Goal: Find specific page/section: Find specific page/section

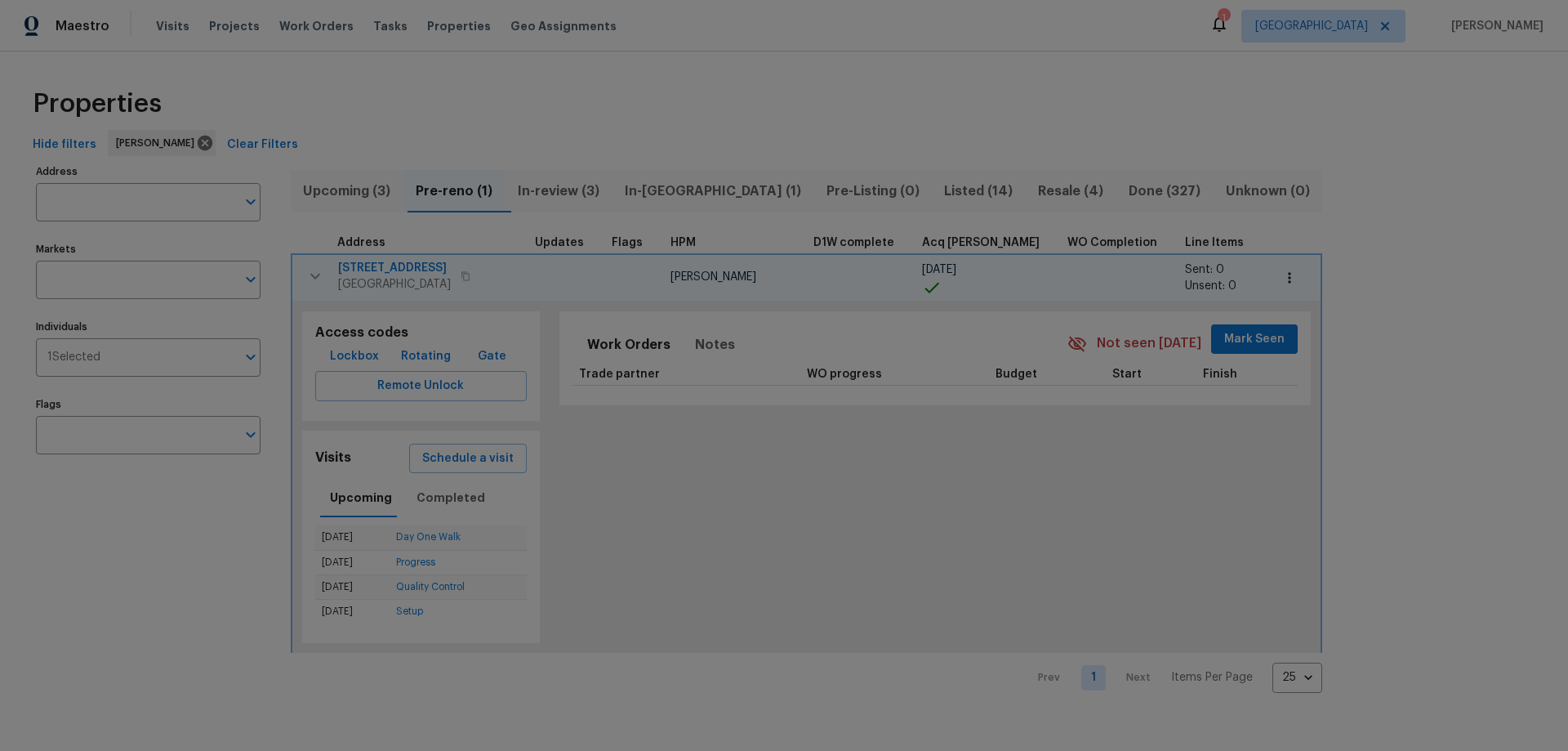
click at [311, 271] on icon "button" at bounding box center [315, 276] width 19 height 19
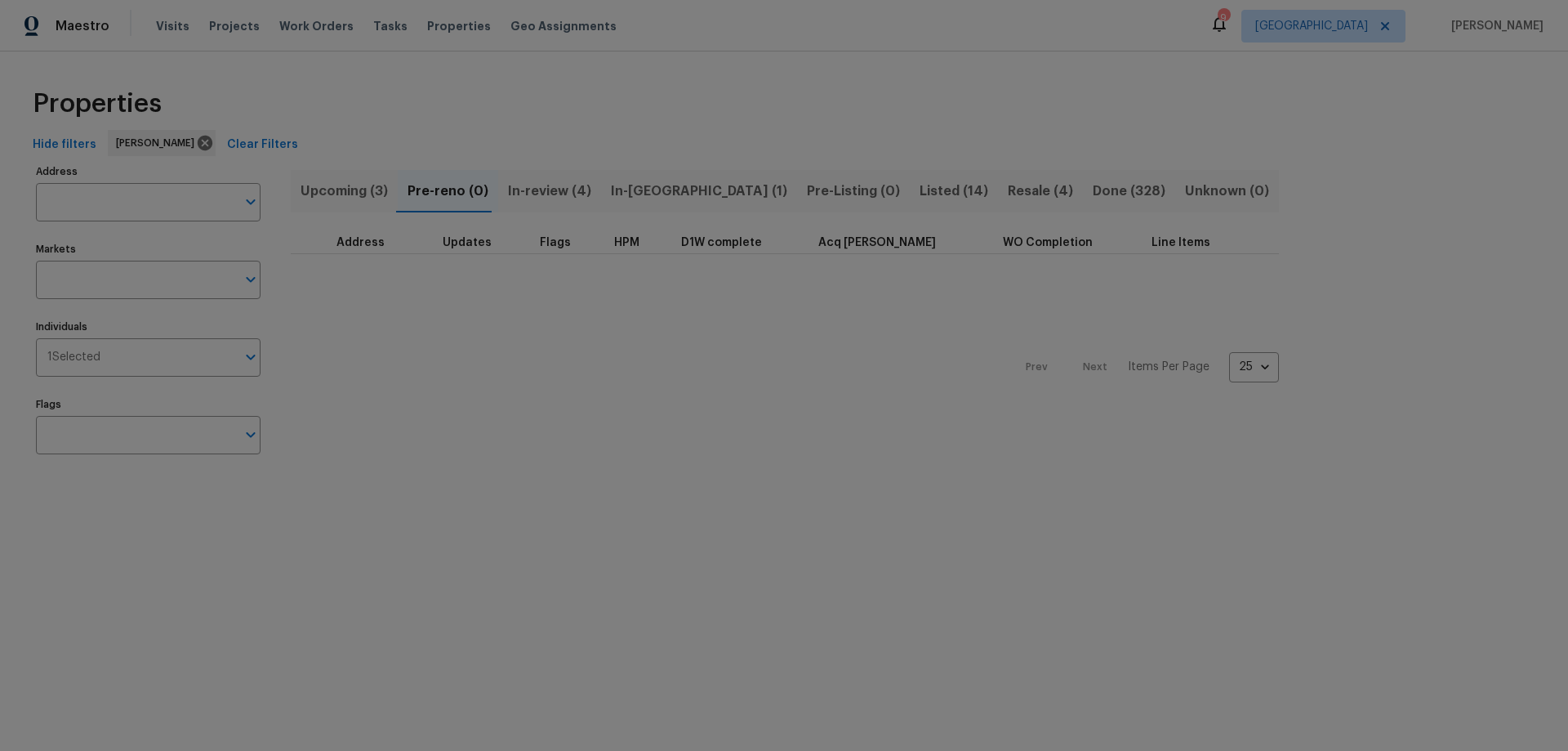
click at [331, 204] on button "Upcoming (3)" at bounding box center [344, 191] width 107 height 42
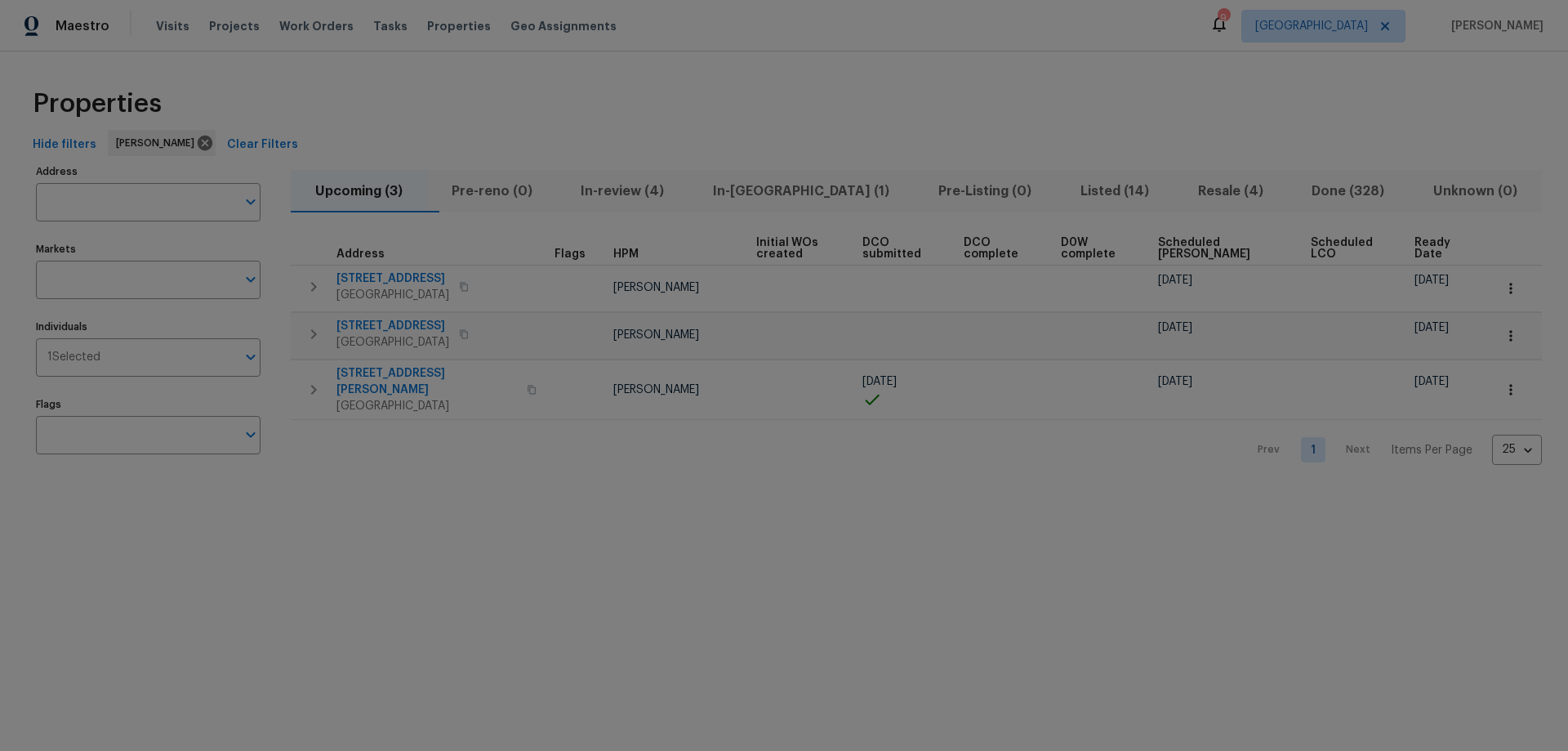
click at [1229, 251] on span "Scheduled [PERSON_NAME]" at bounding box center [1221, 249] width 125 height 23
click at [312, 383] on icon "button" at bounding box center [314, 391] width 19 height 19
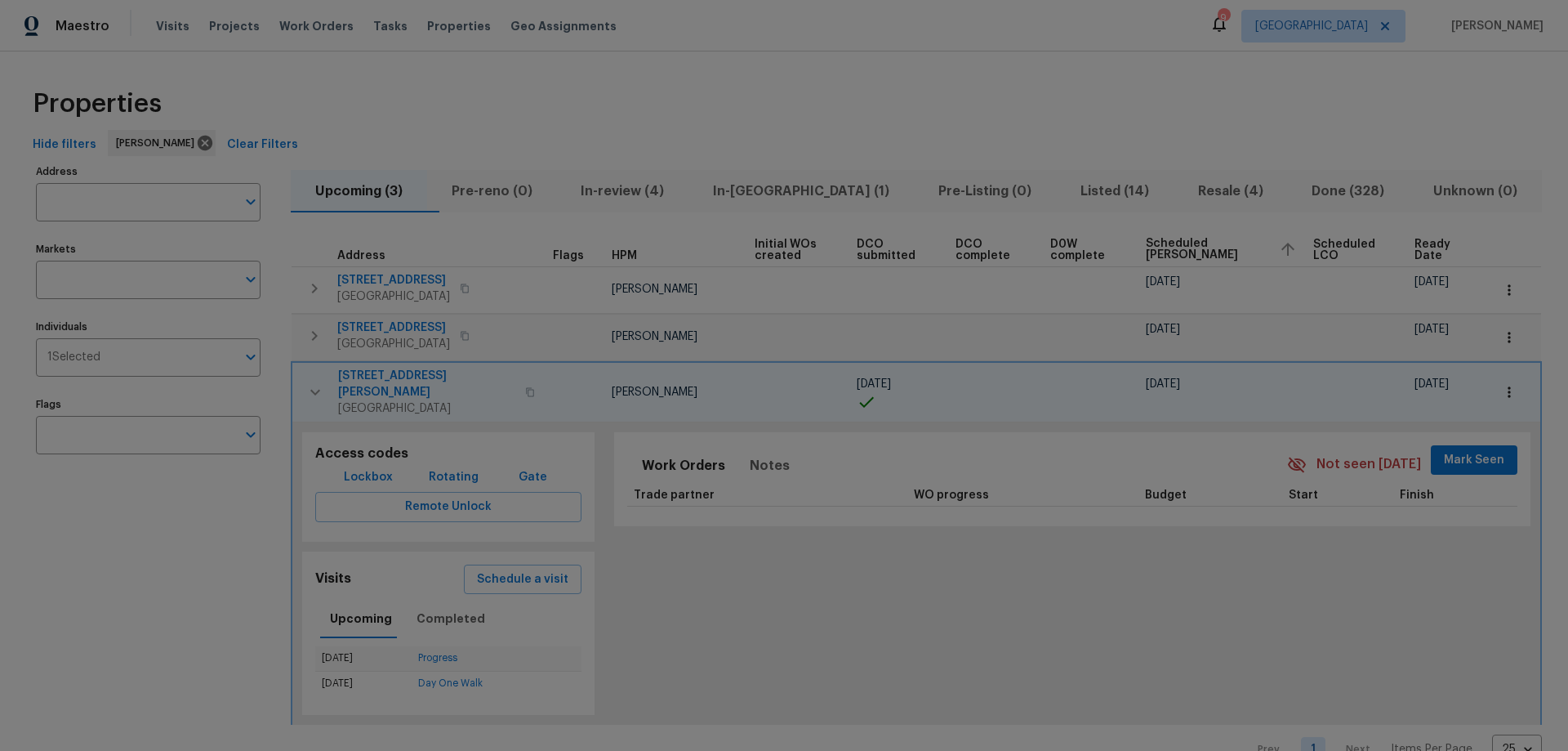
click at [312, 389] on icon "button" at bounding box center [314, 391] width 10 height 5
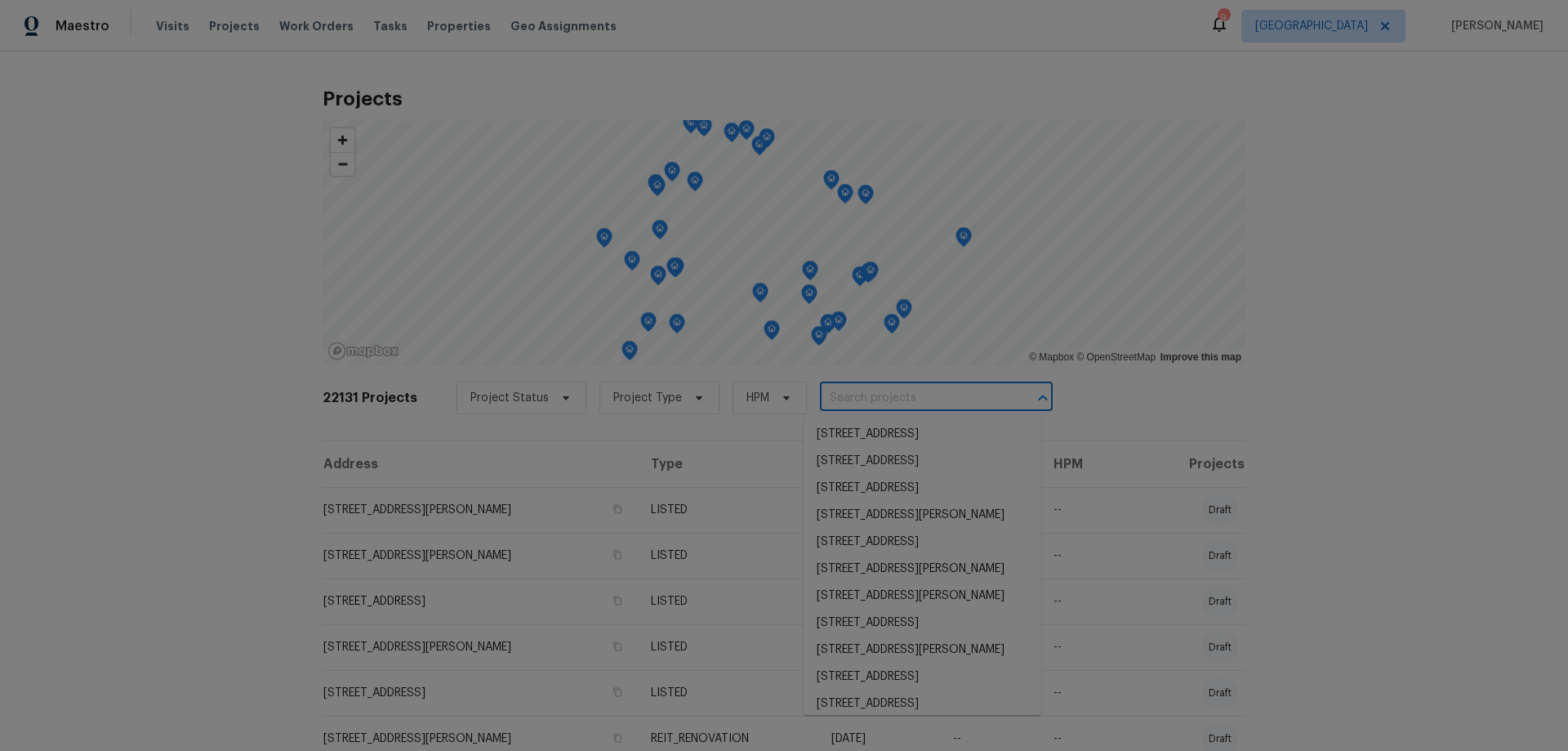
paste input "[STREET_ADDRESS][PERSON_NAME]"
type input "[STREET_ADDRESS][PERSON_NAME]"
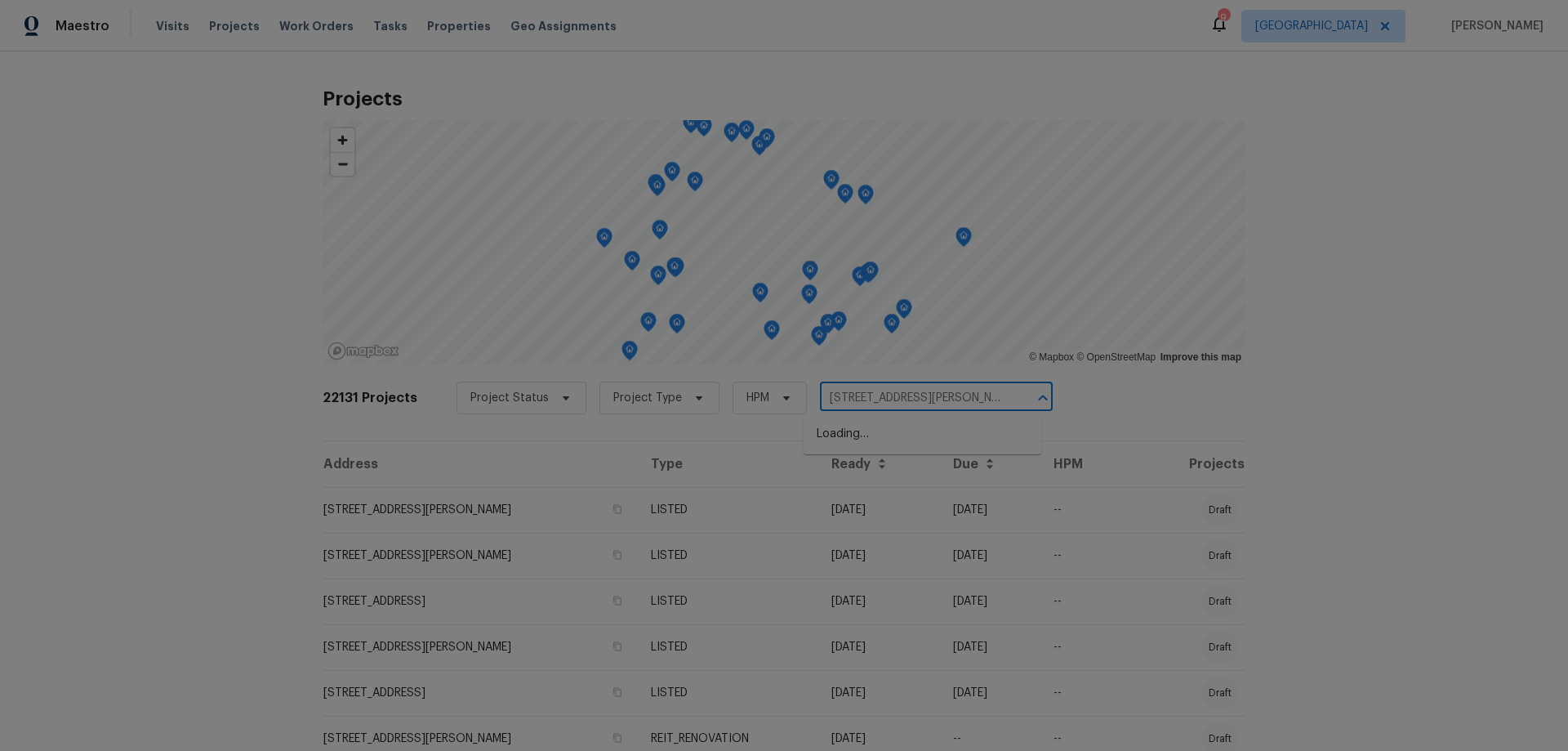
scroll to position [0, 48]
click at [938, 433] on li "[STREET_ADDRESS][PERSON_NAME]" at bounding box center [922, 434] width 238 height 27
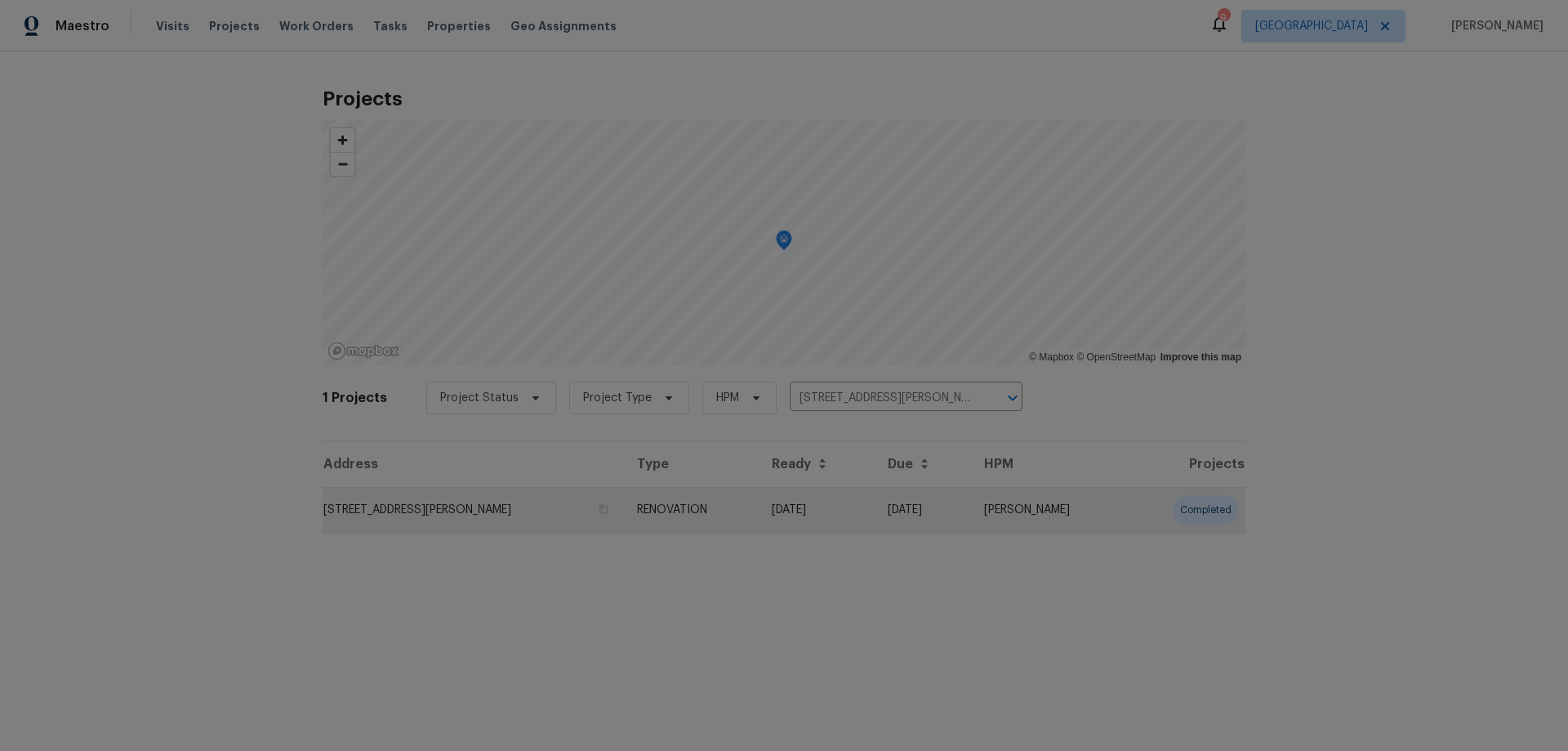
click at [455, 492] on td "[STREET_ADDRESS][PERSON_NAME]" at bounding box center [473, 510] width 301 height 46
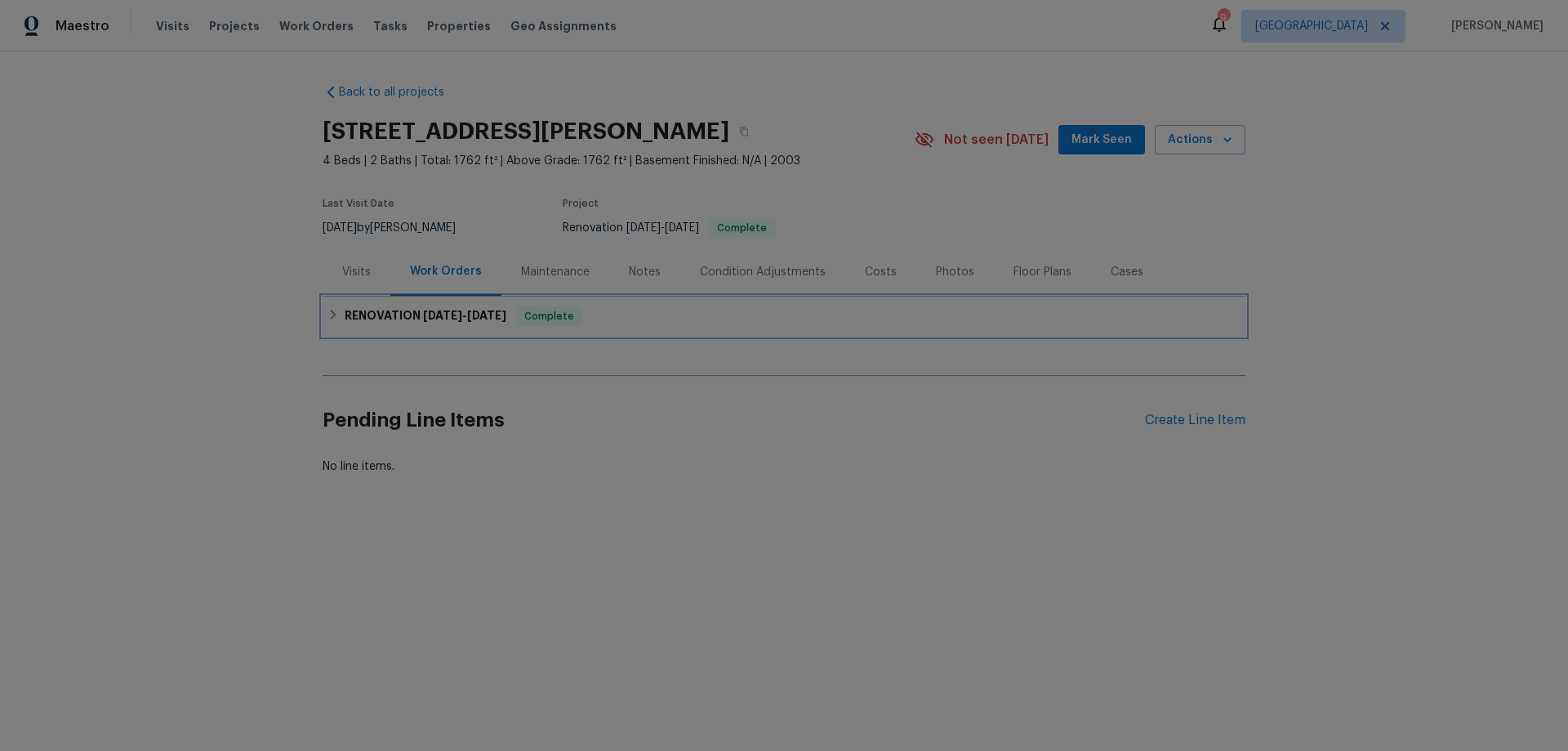
click at [409, 315] on h6 "RENOVATION 7/29/25 - 8/2/25" at bounding box center [425, 316] width 162 height 19
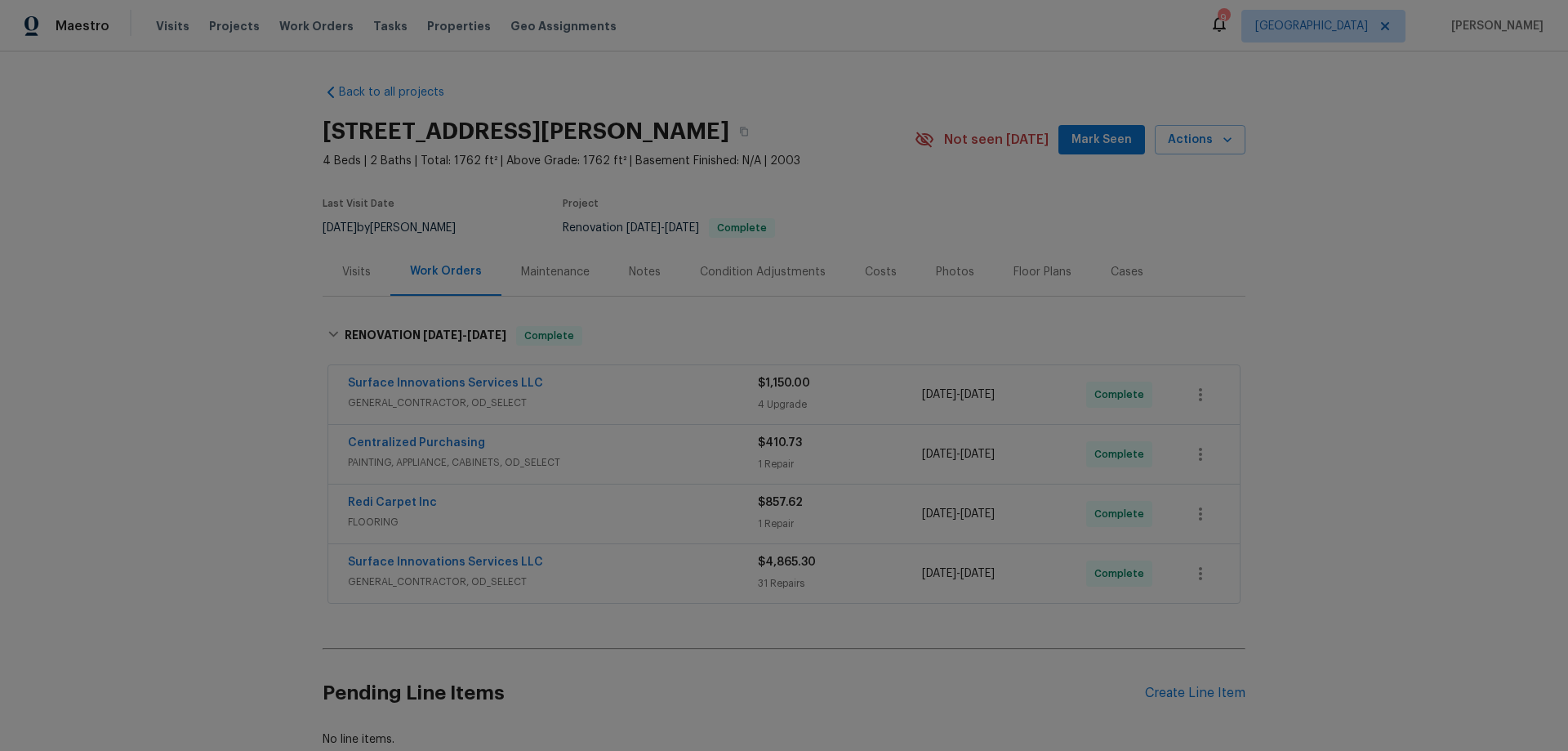
click at [493, 517] on span "FLOORING" at bounding box center [552, 522] width 410 height 17
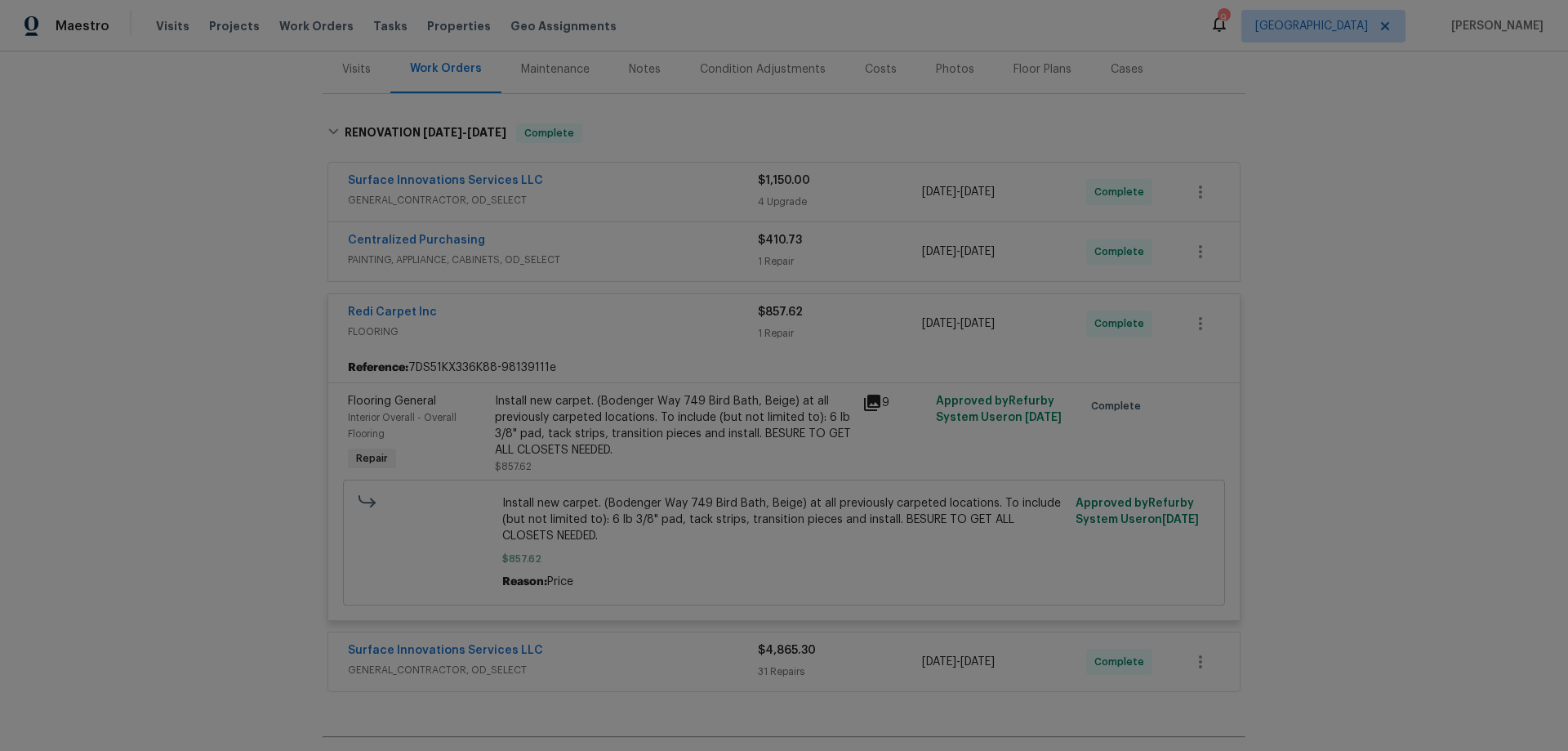
scroll to position [245, 0]
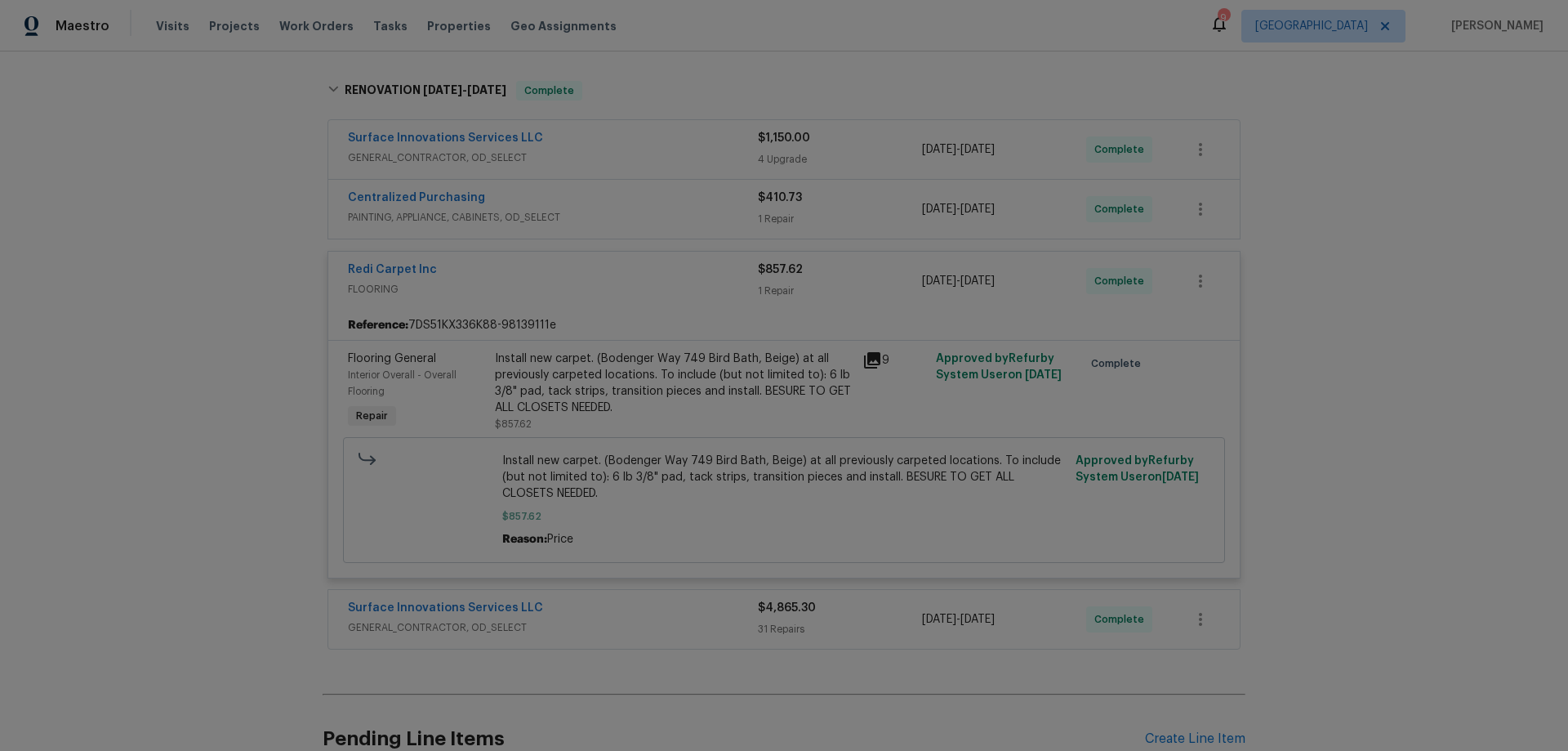
click at [470, 278] on div "Redi Carpet Inc" at bounding box center [552, 271] width 410 height 19
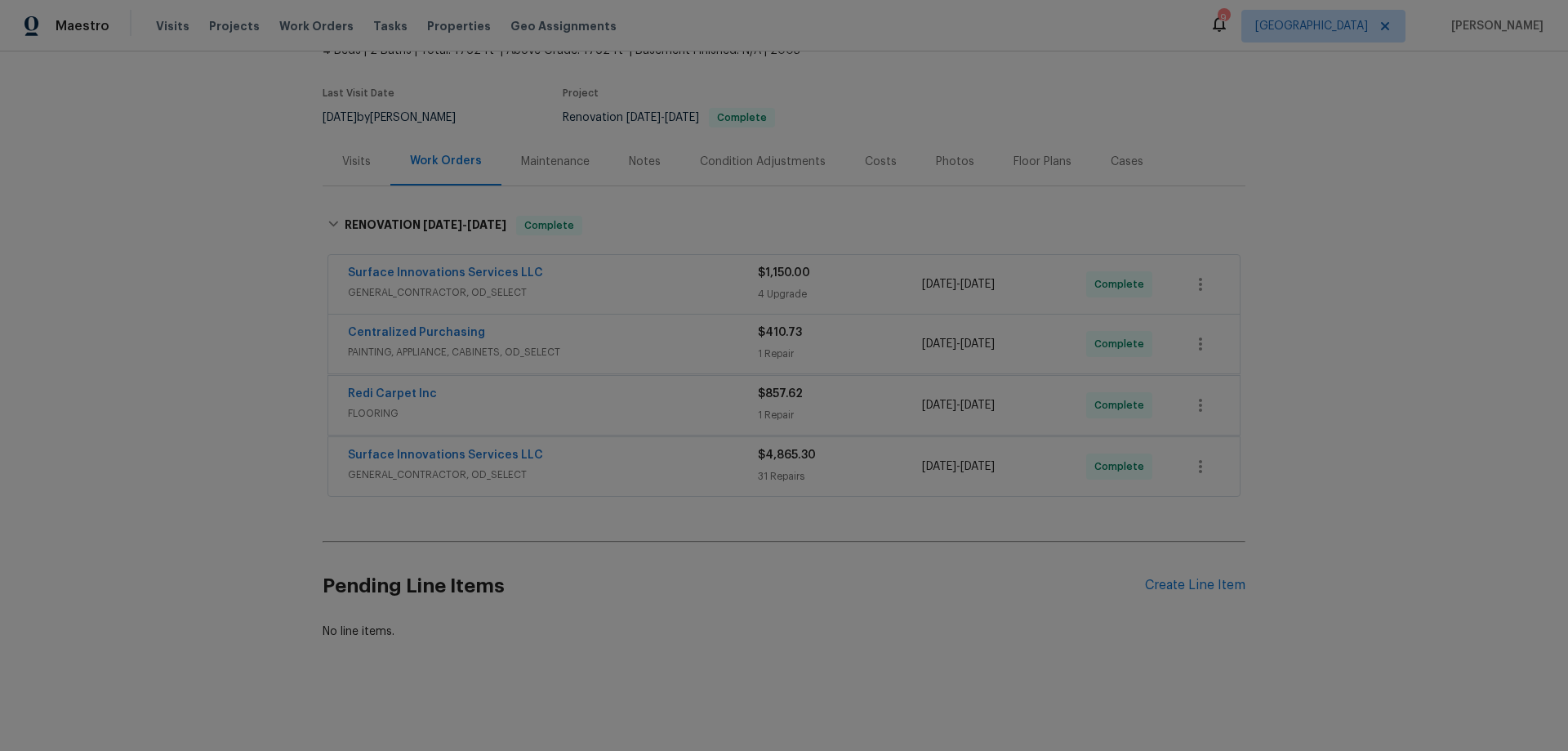
scroll to position [120, 0]
click at [562, 271] on div "Surface Innovations Services LLC" at bounding box center [552, 277] width 410 height 19
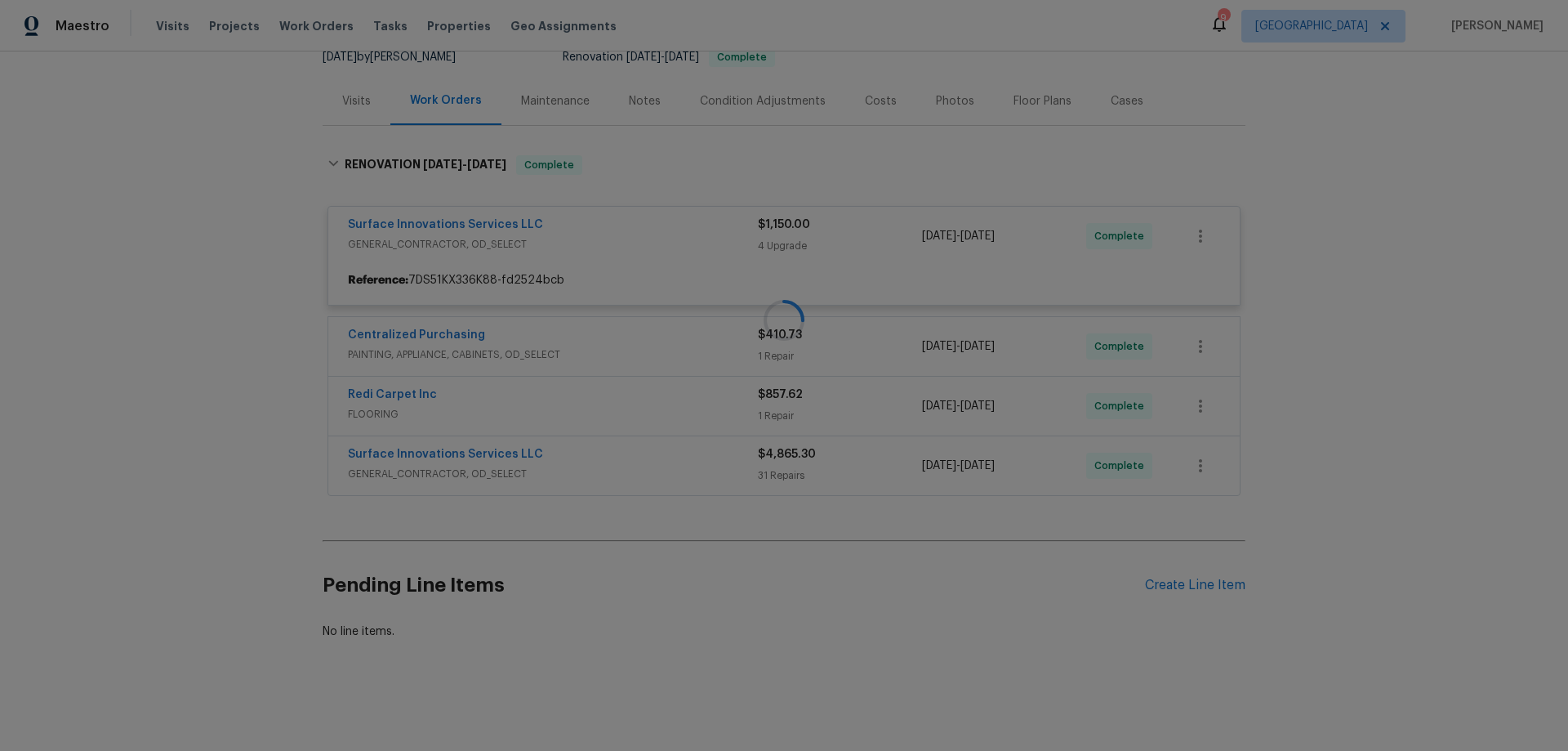
scroll to position [245, 0]
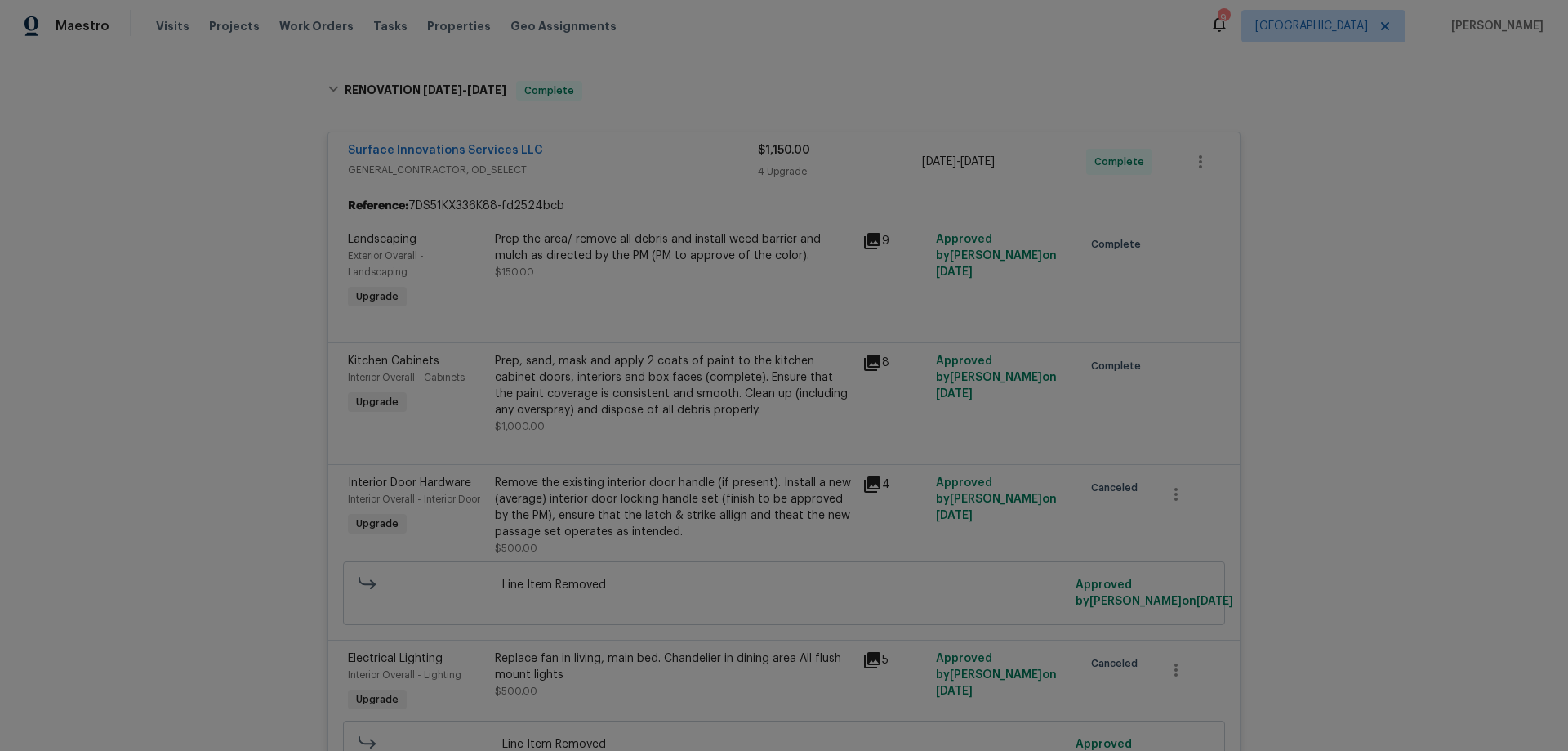
click at [587, 160] on div "Surface Innovations Services LLC" at bounding box center [552, 152] width 410 height 19
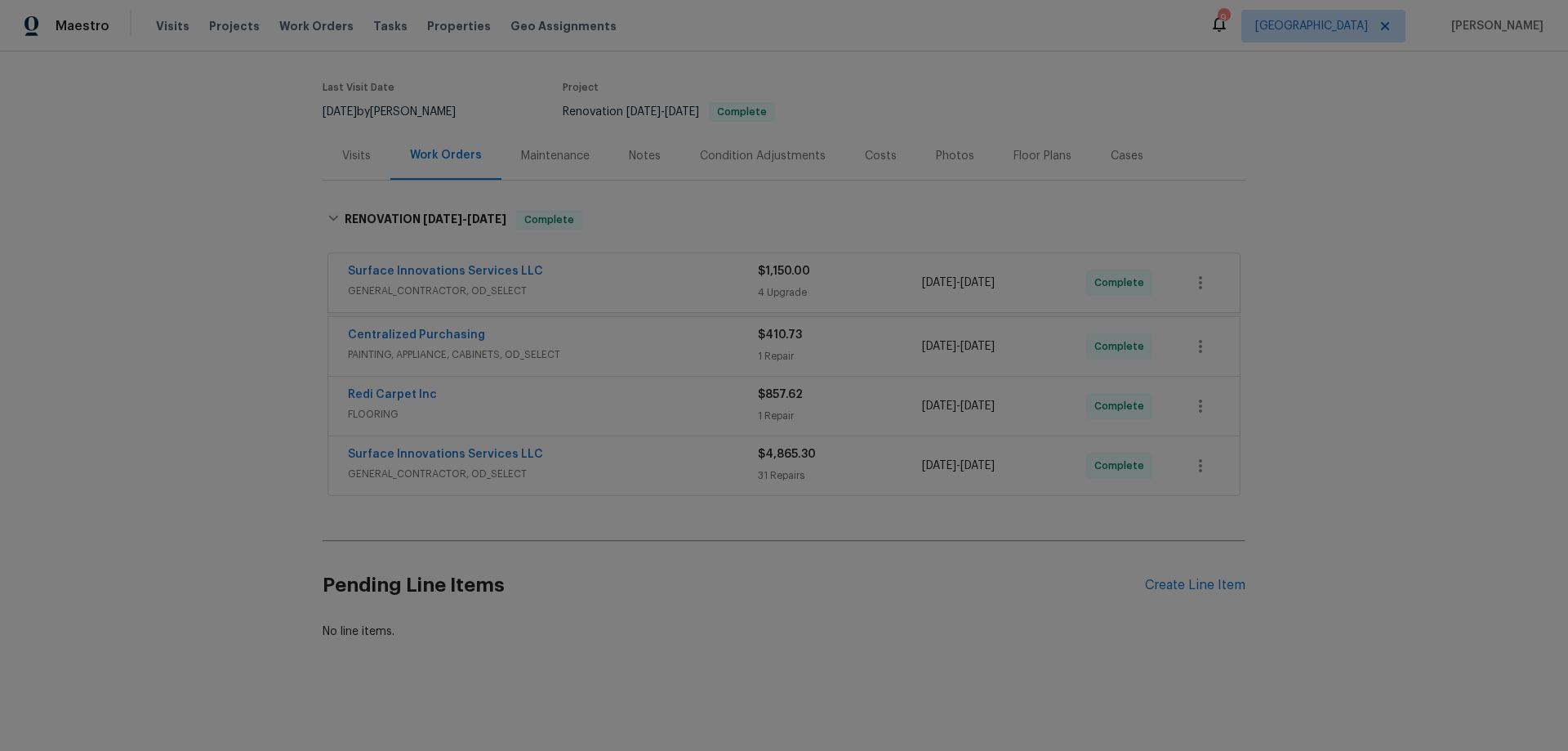
scroll to position [120, 0]
click at [559, 301] on div "Surface Innovations Services LLC GENERAL_CONTRACTOR, OD_SELECT $1,150.00 4 Upgr…" at bounding box center [784, 286] width 912 height 59
click at [571, 327] on div "Centralized Purchasing" at bounding box center [552, 337] width 410 height 19
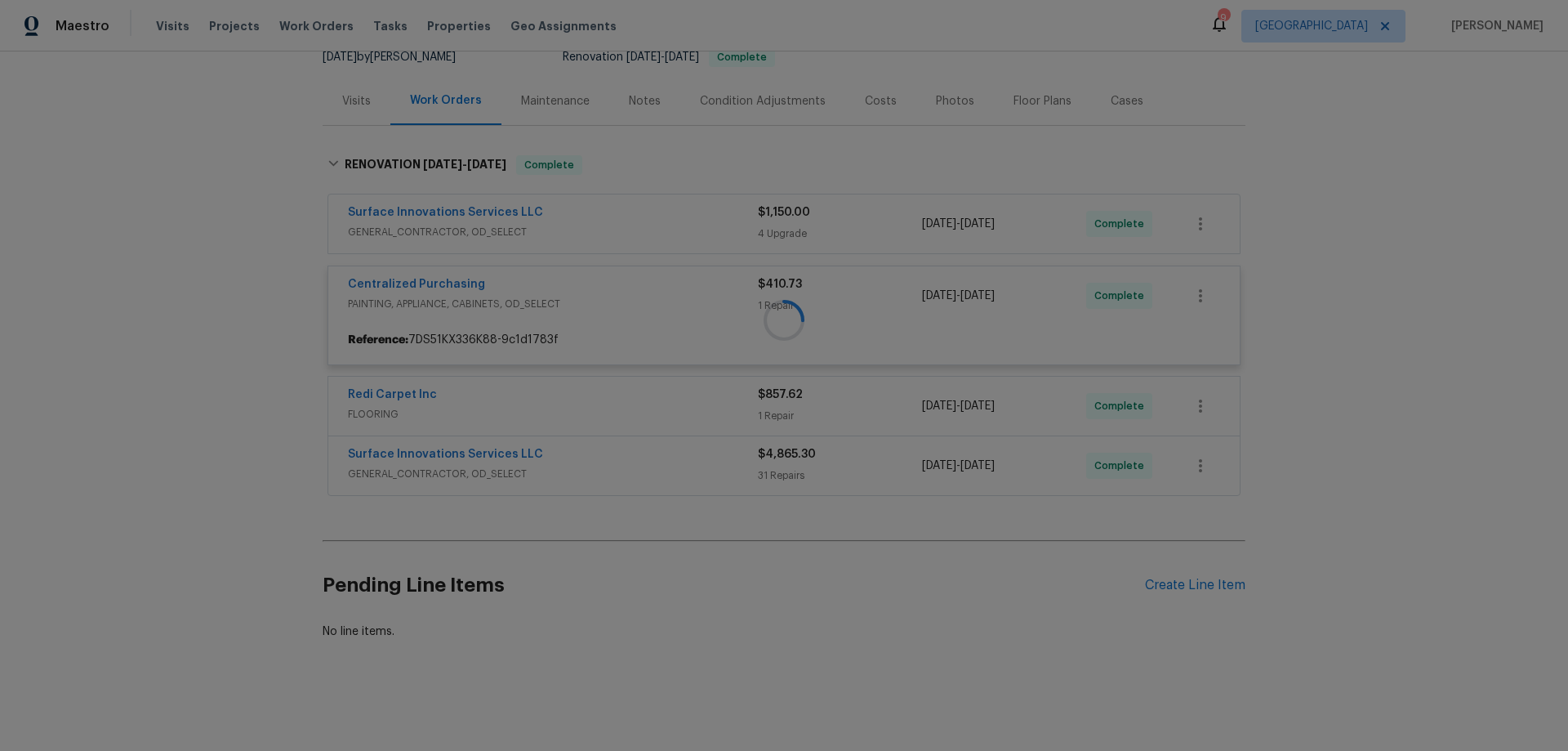
scroll to position [245, 0]
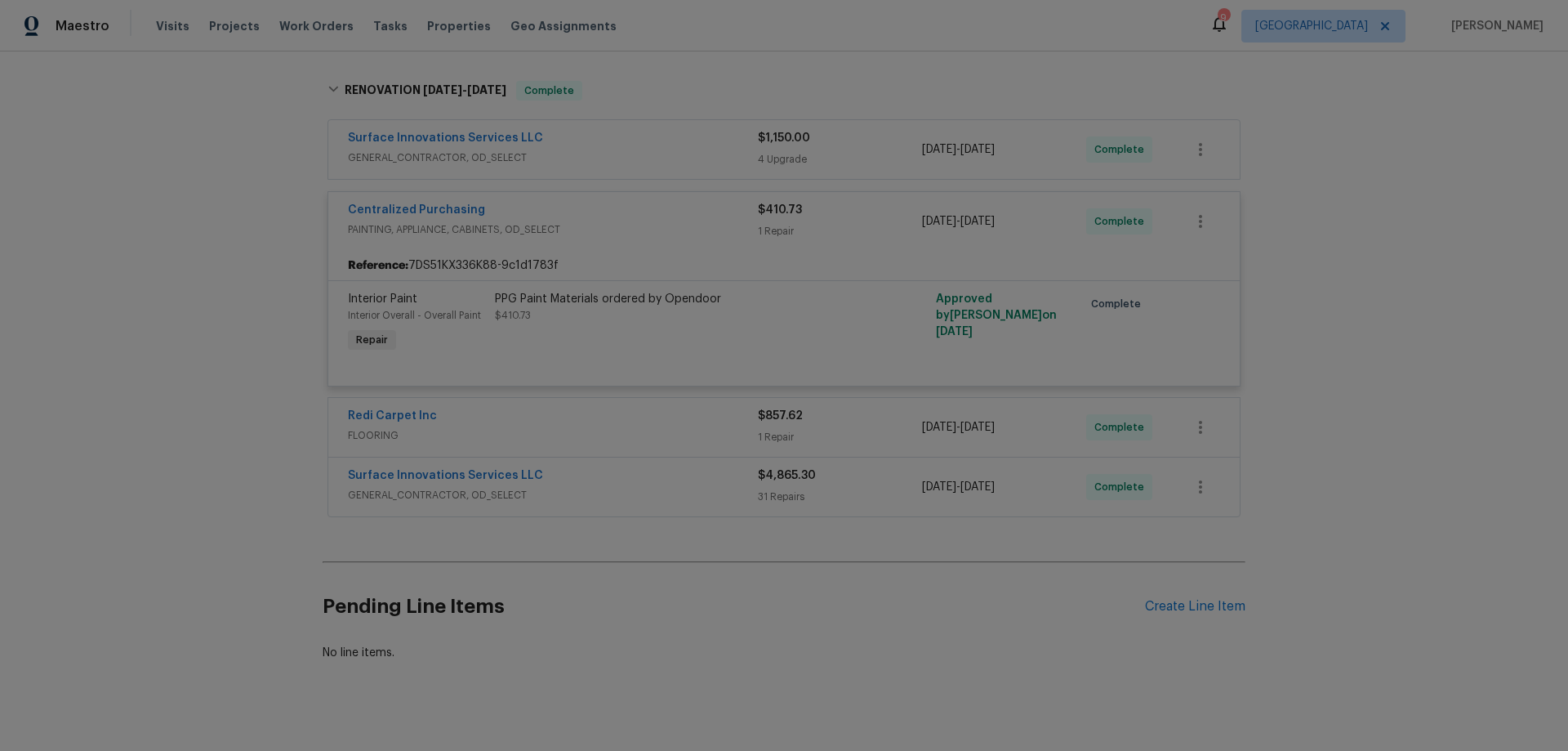
click at [632, 218] on div "Centralized Purchasing" at bounding box center [552, 212] width 410 height 19
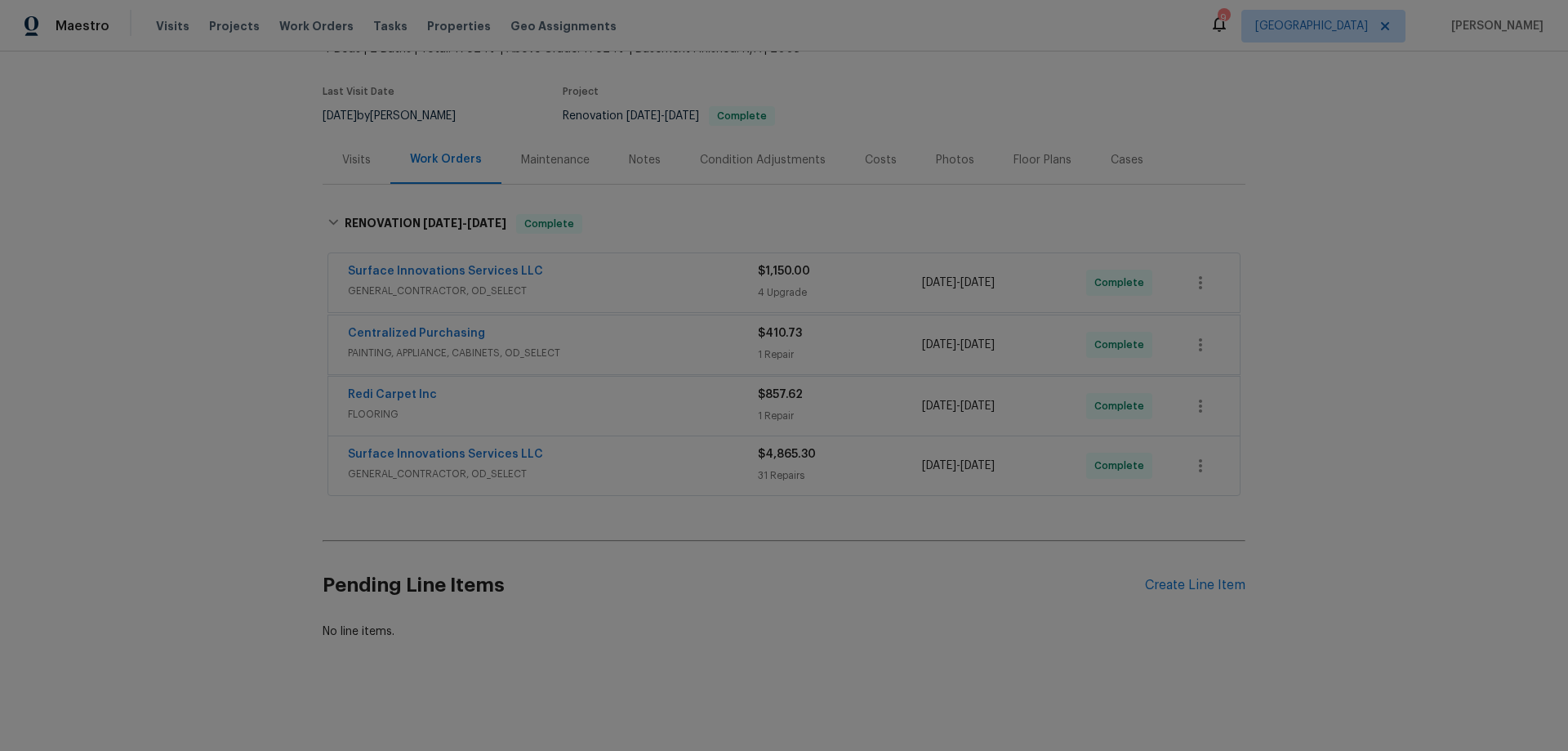
scroll to position [120, 0]
click at [525, 446] on div "Surface Innovations Services LLC" at bounding box center [552, 456] width 410 height 19
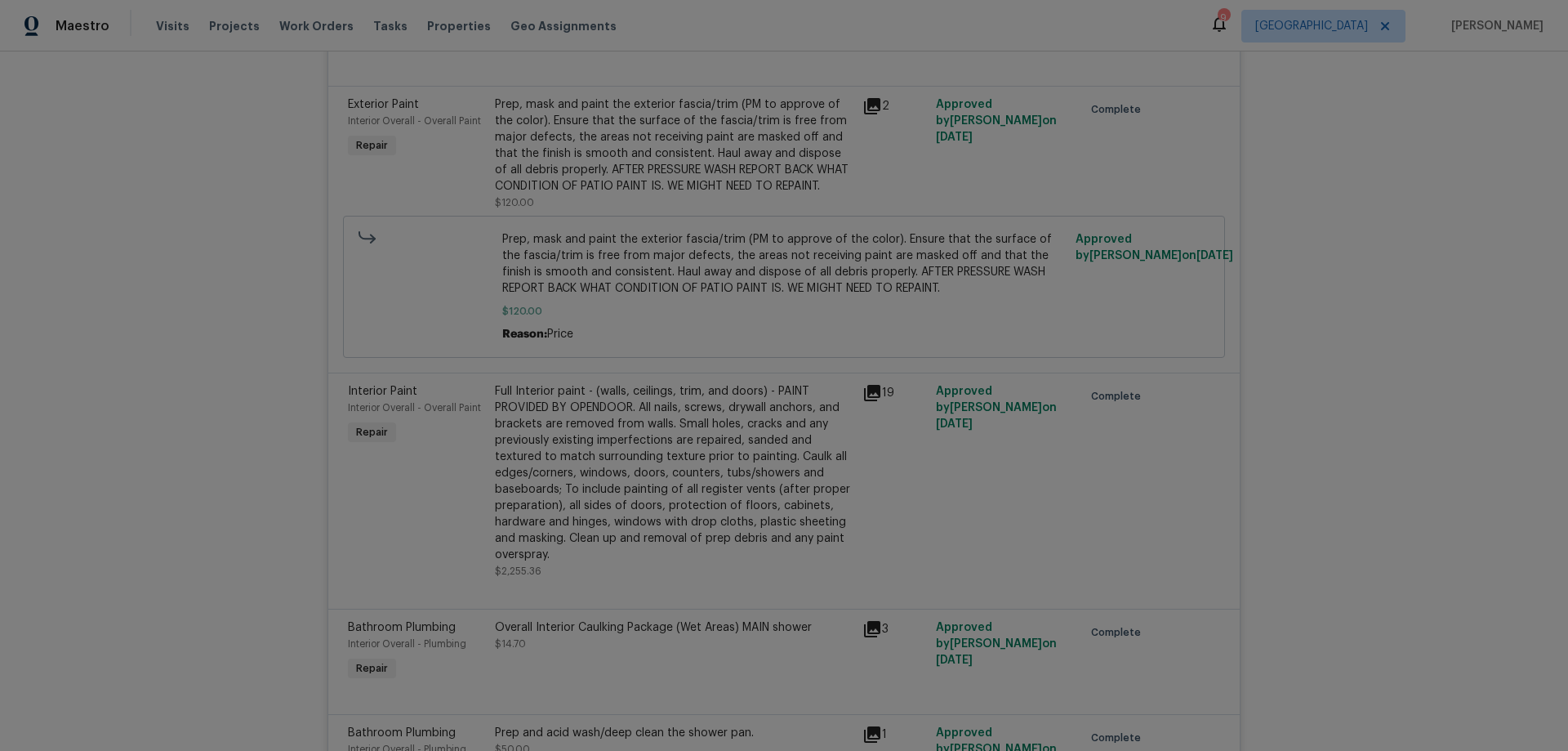
scroll to position [4576, 0]
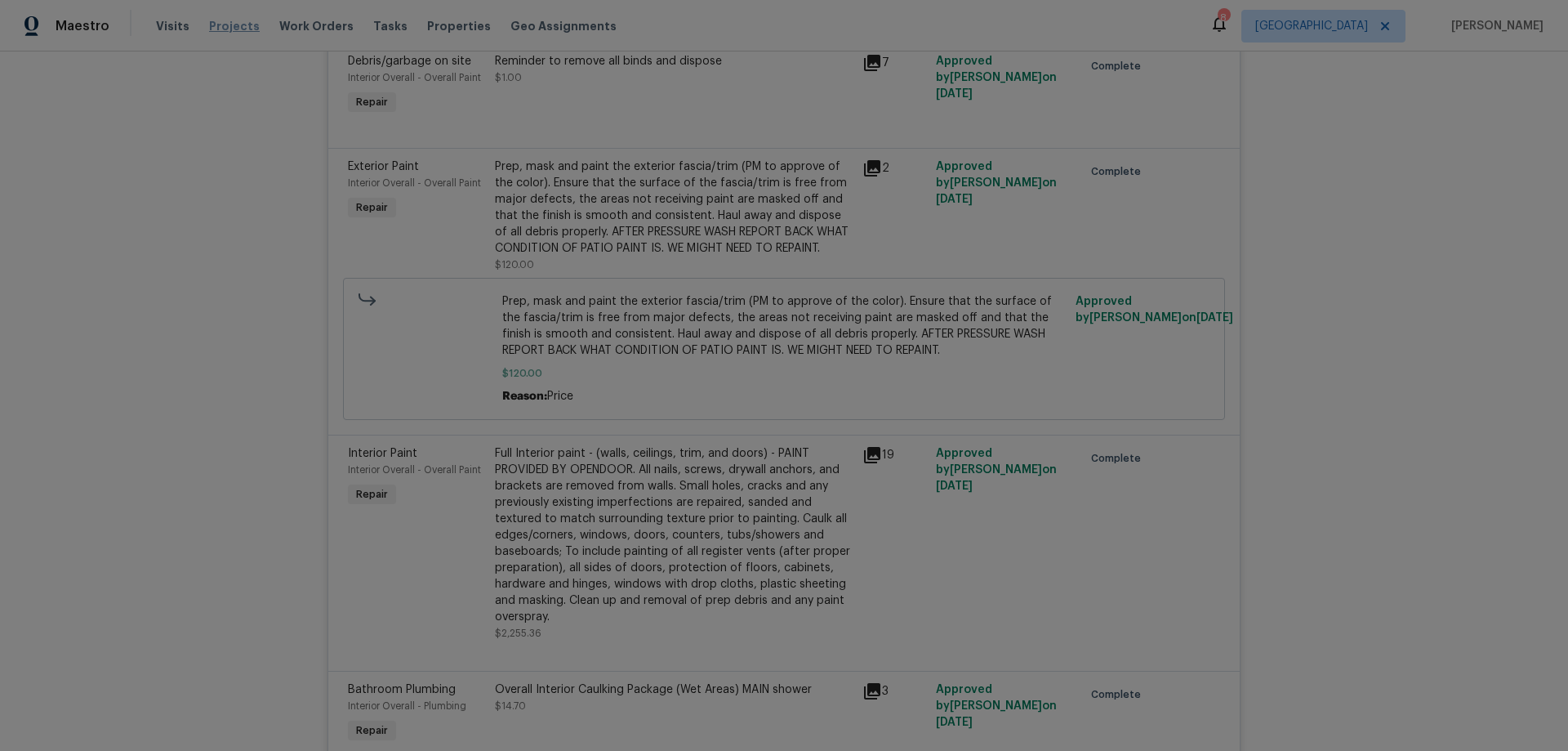
click at [209, 21] on span "Projects" at bounding box center [233, 26] width 50 height 17
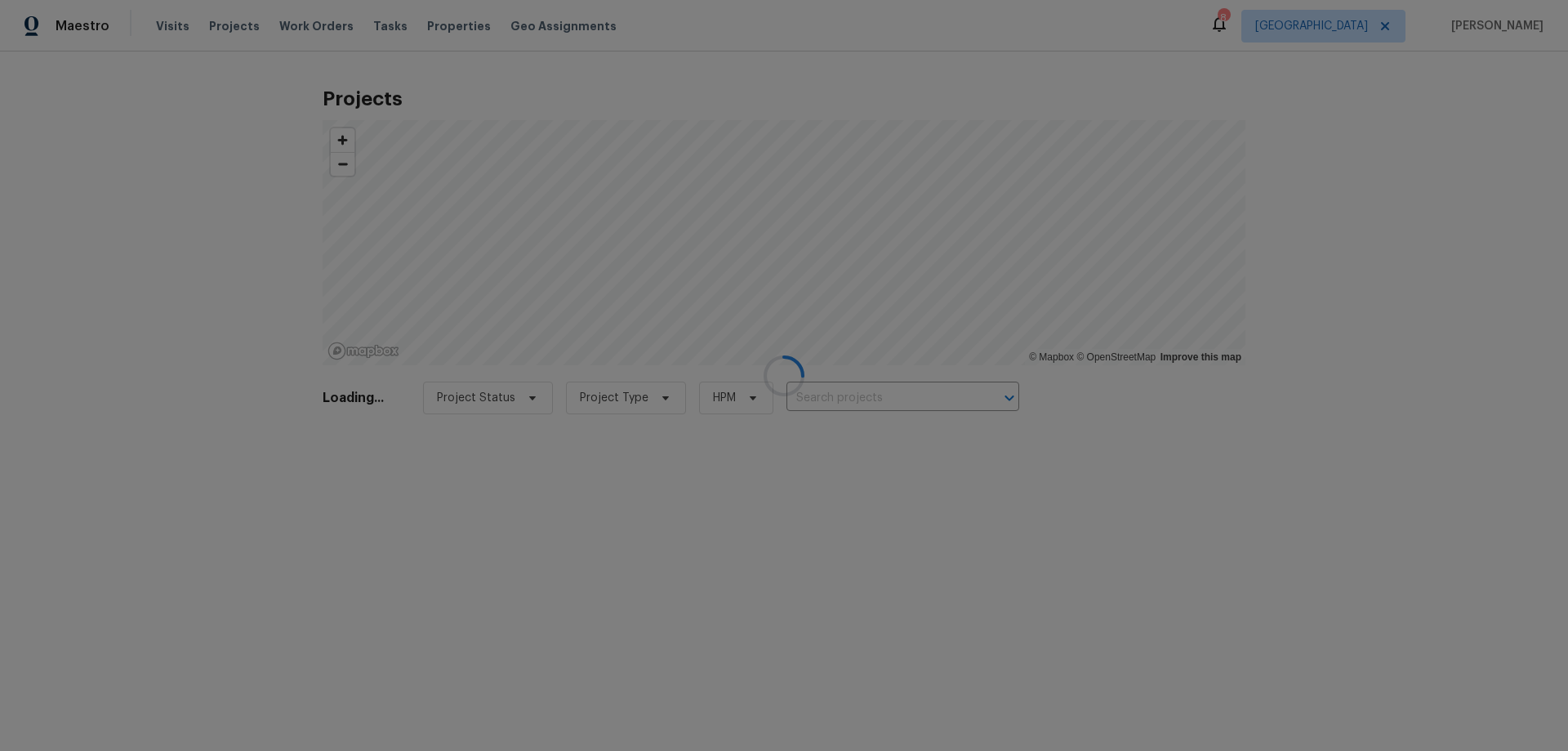
click at [874, 394] on div at bounding box center [784, 376] width 1568 height 751
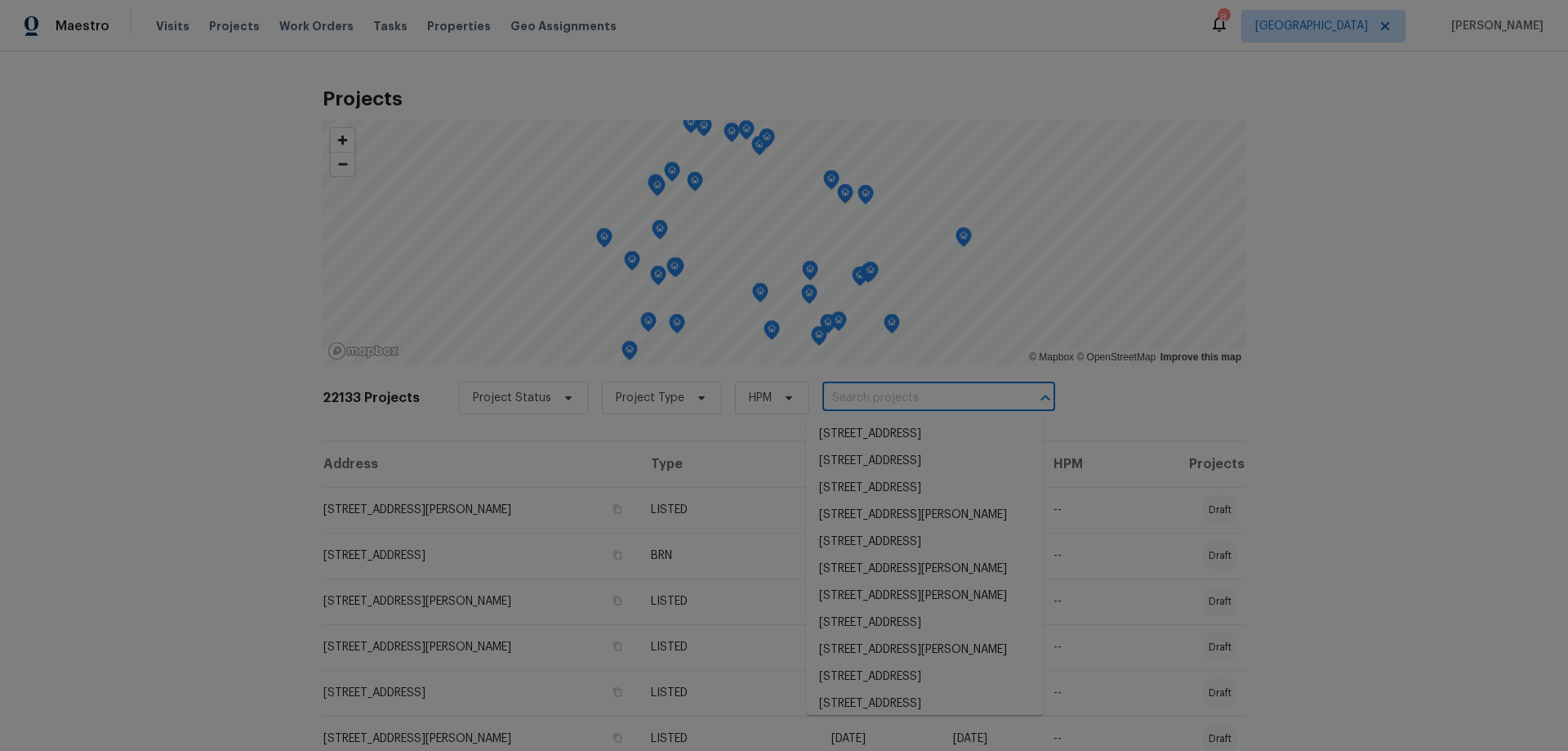
click at [874, 394] on input "text" at bounding box center [916, 398] width 187 height 26
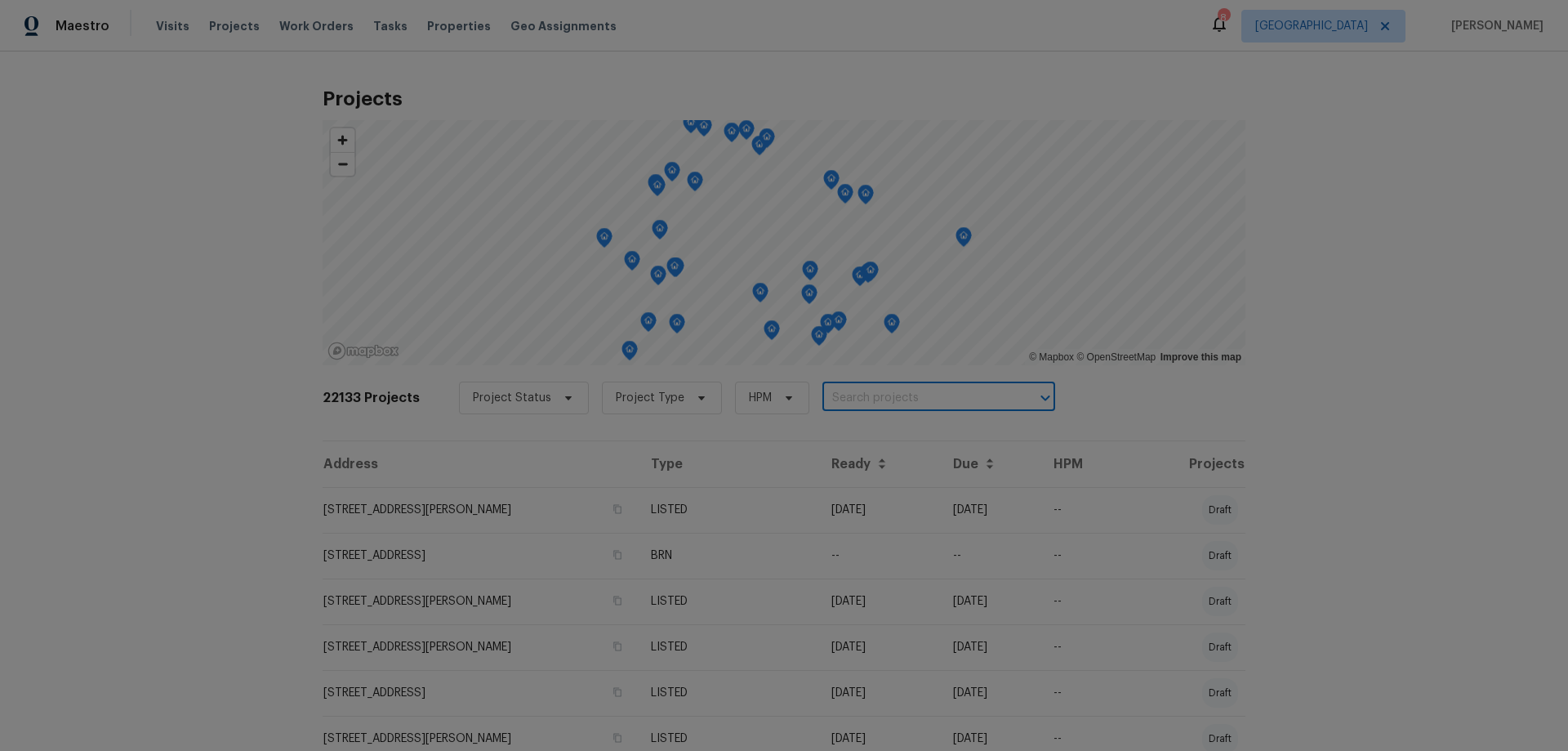
paste input "30271 Kingston Heath Dr , Cleveland, TX 77327"
type input "30271 Kingston Heath Dr , Cleveland, TX 77327"
click at [1368, 27] on span "[GEOGRAPHIC_DATA]" at bounding box center [1312, 26] width 113 height 17
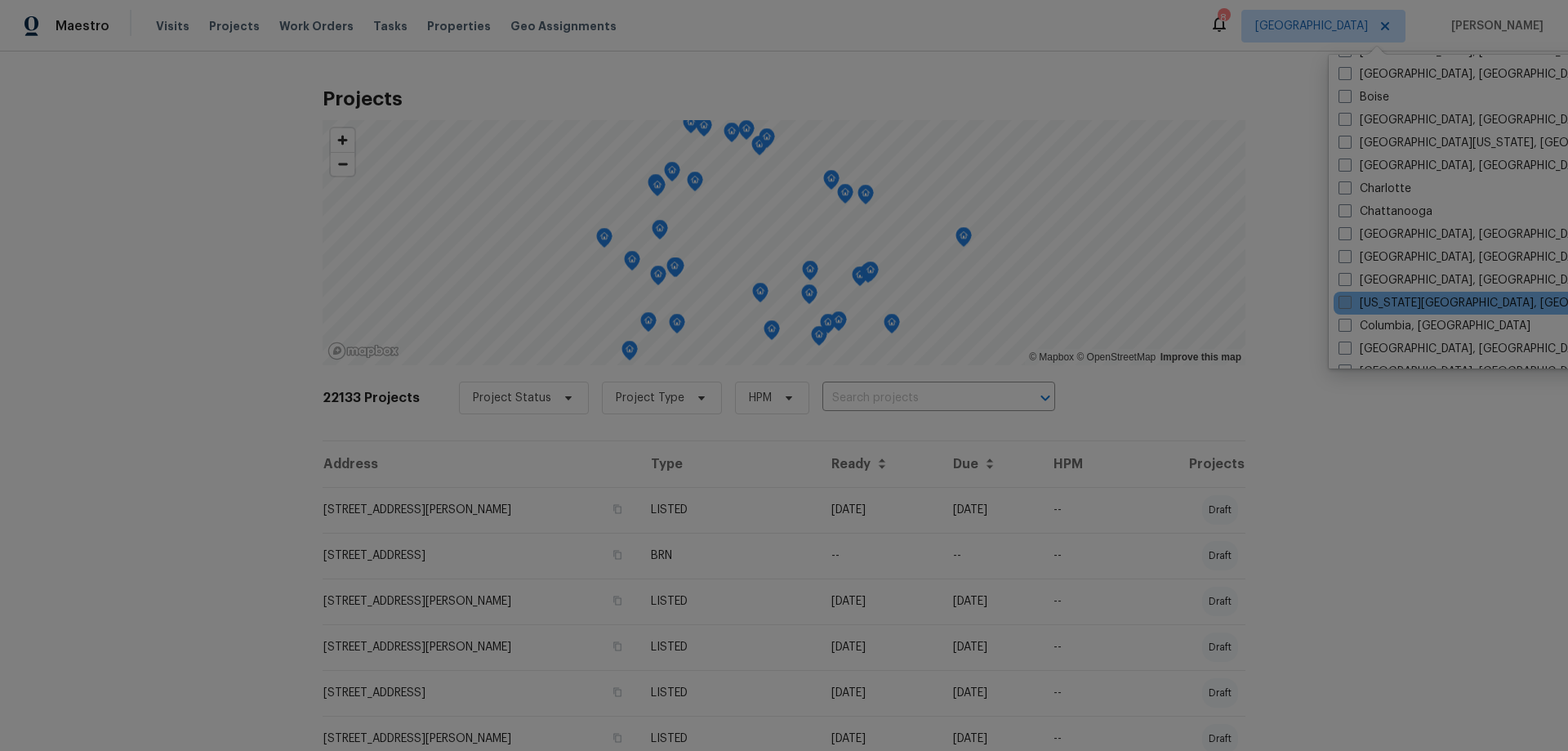
scroll to position [163, 0]
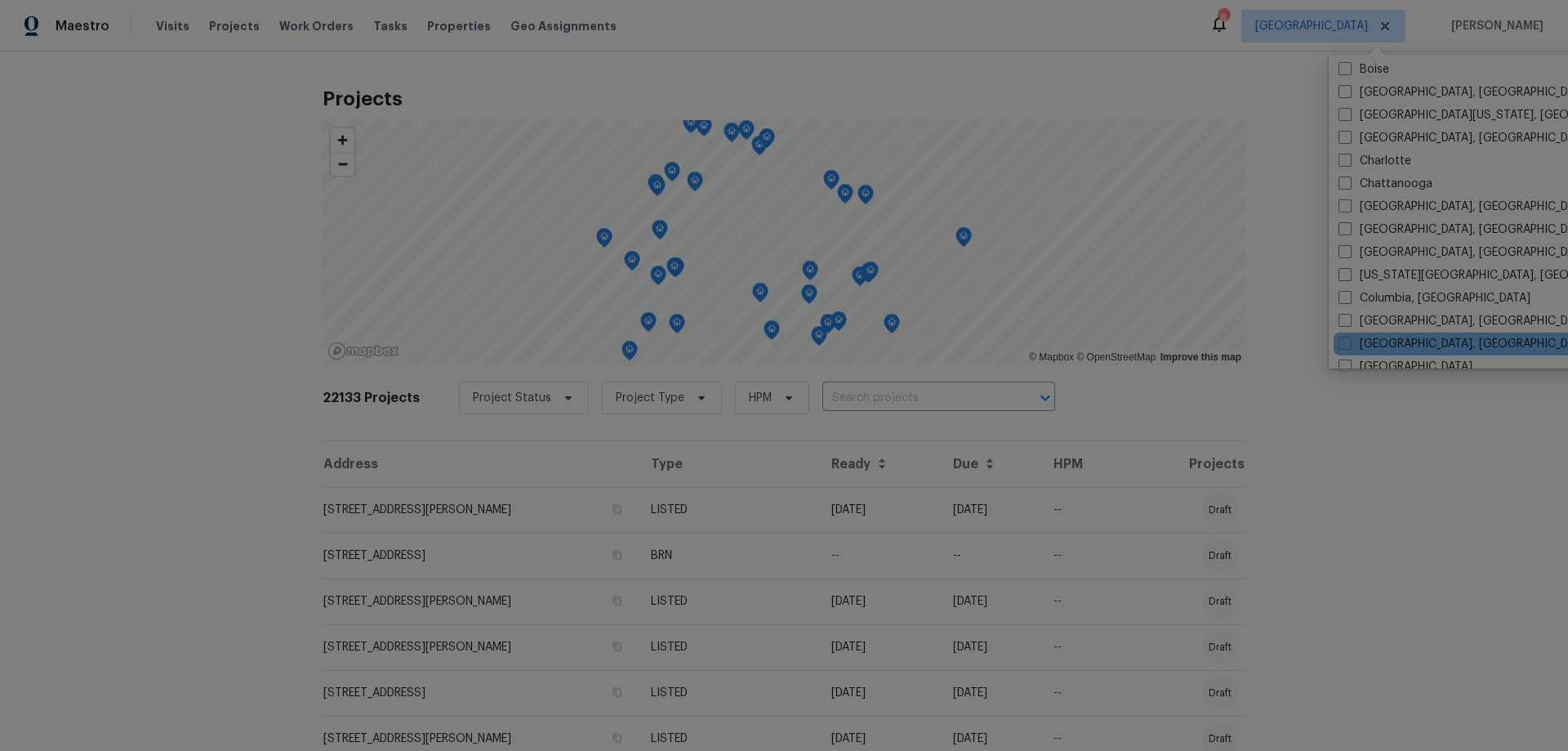
click at [1389, 339] on label "Corpus Christi, TX" at bounding box center [1464, 344] width 253 height 17
click at [1349, 339] on input "Corpus Christi, TX" at bounding box center [1343, 341] width 11 height 11
checkbox input "true"
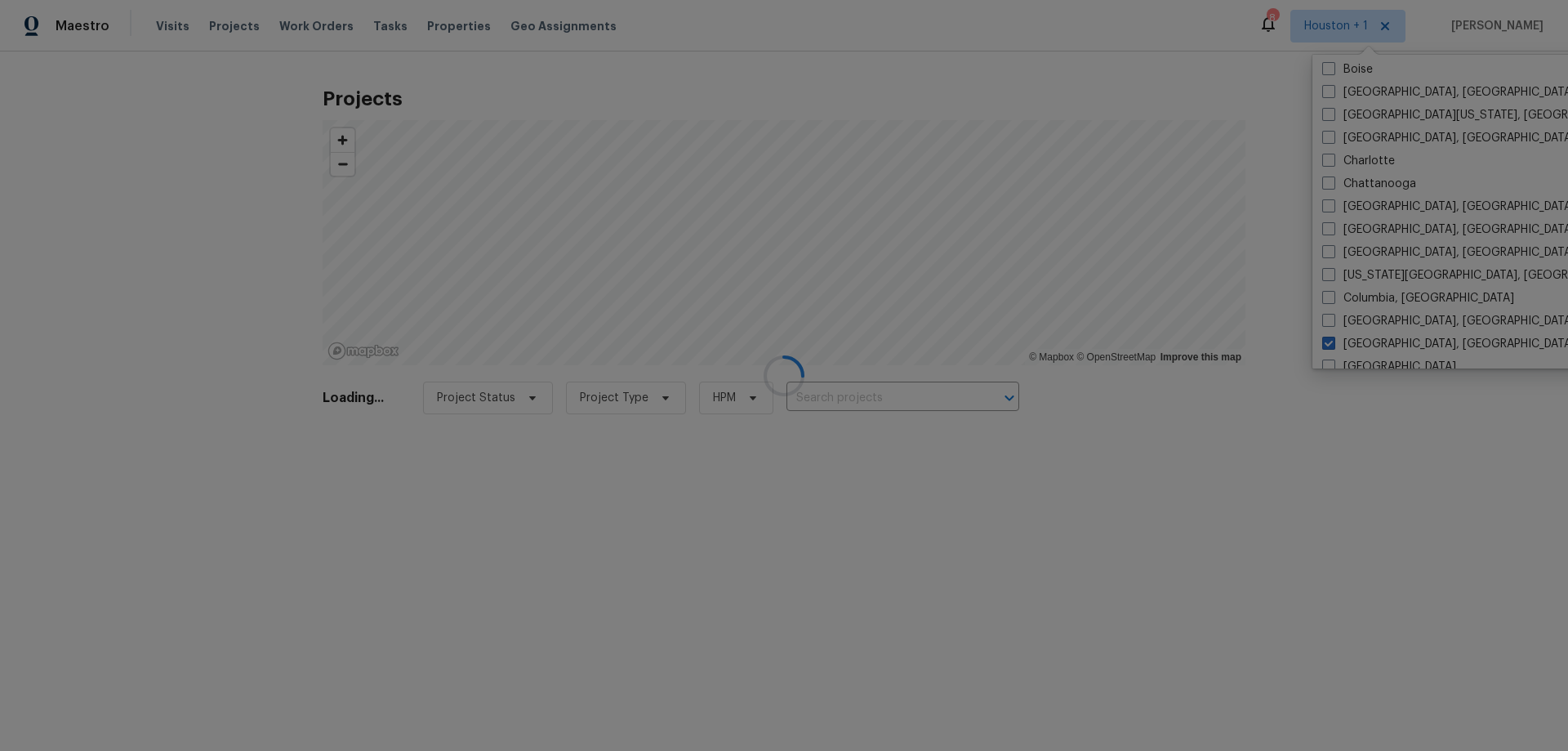
click at [885, 398] on div at bounding box center [784, 376] width 1568 height 751
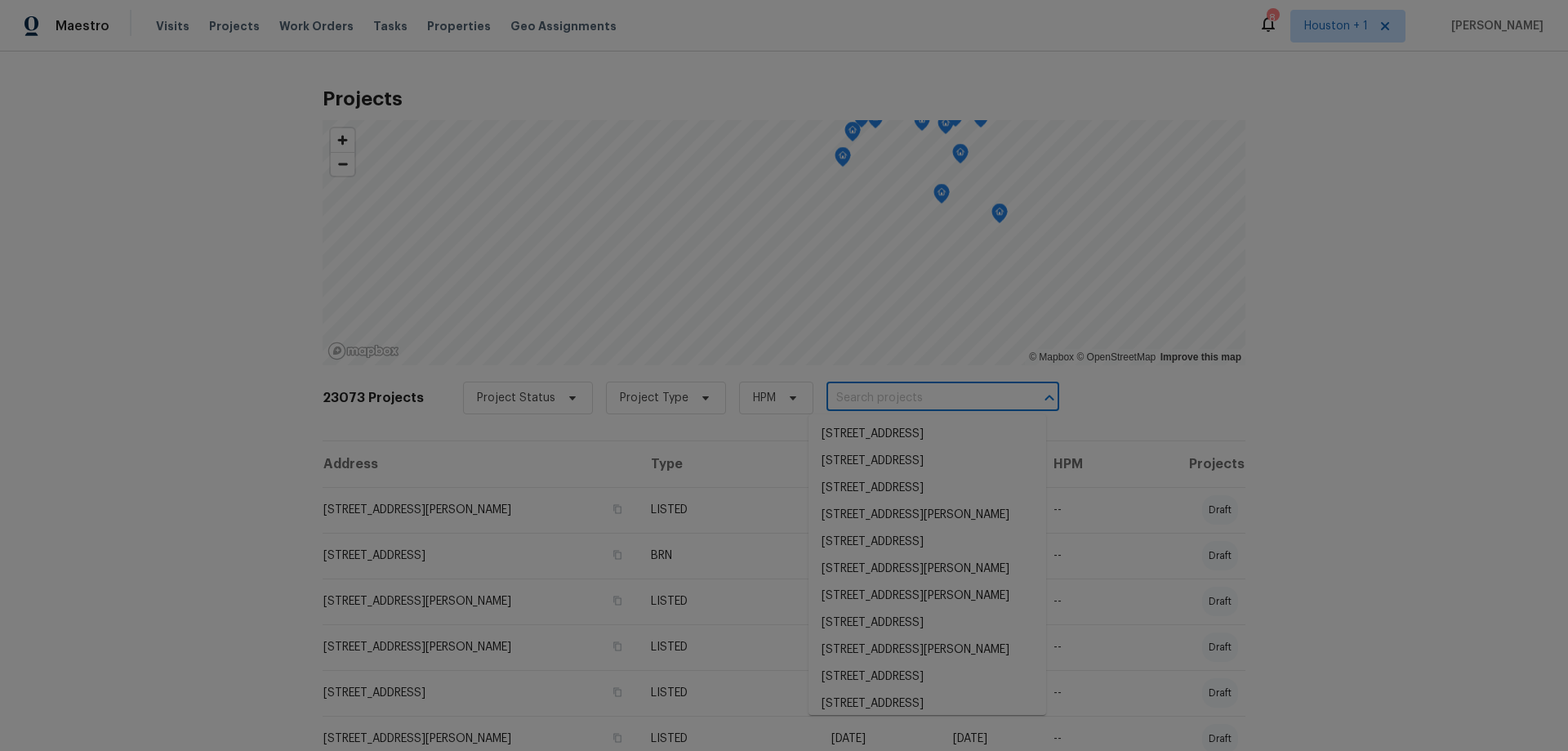
click at [886, 398] on input "text" at bounding box center [920, 398] width 187 height 26
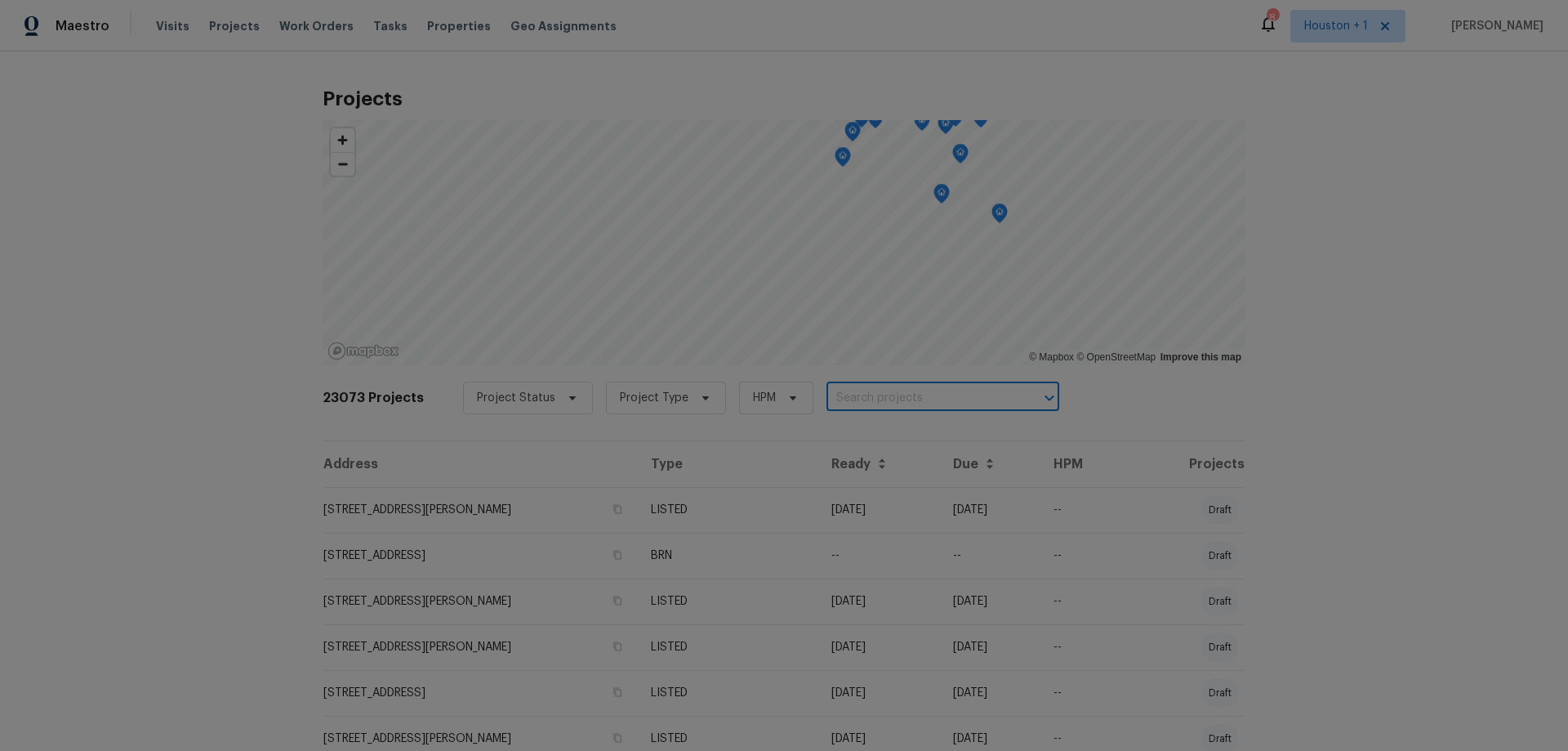
paste input "30271 Kingston Heath Dr , Cleveland, TX 77327"
click at [884, 395] on input "30271 Kingston Heath Dr , Cleveland, TX 77327" at bounding box center [920, 398] width 187 height 26
type input "30271 Kingston Heath Dr, Cleveland, TX 77327"
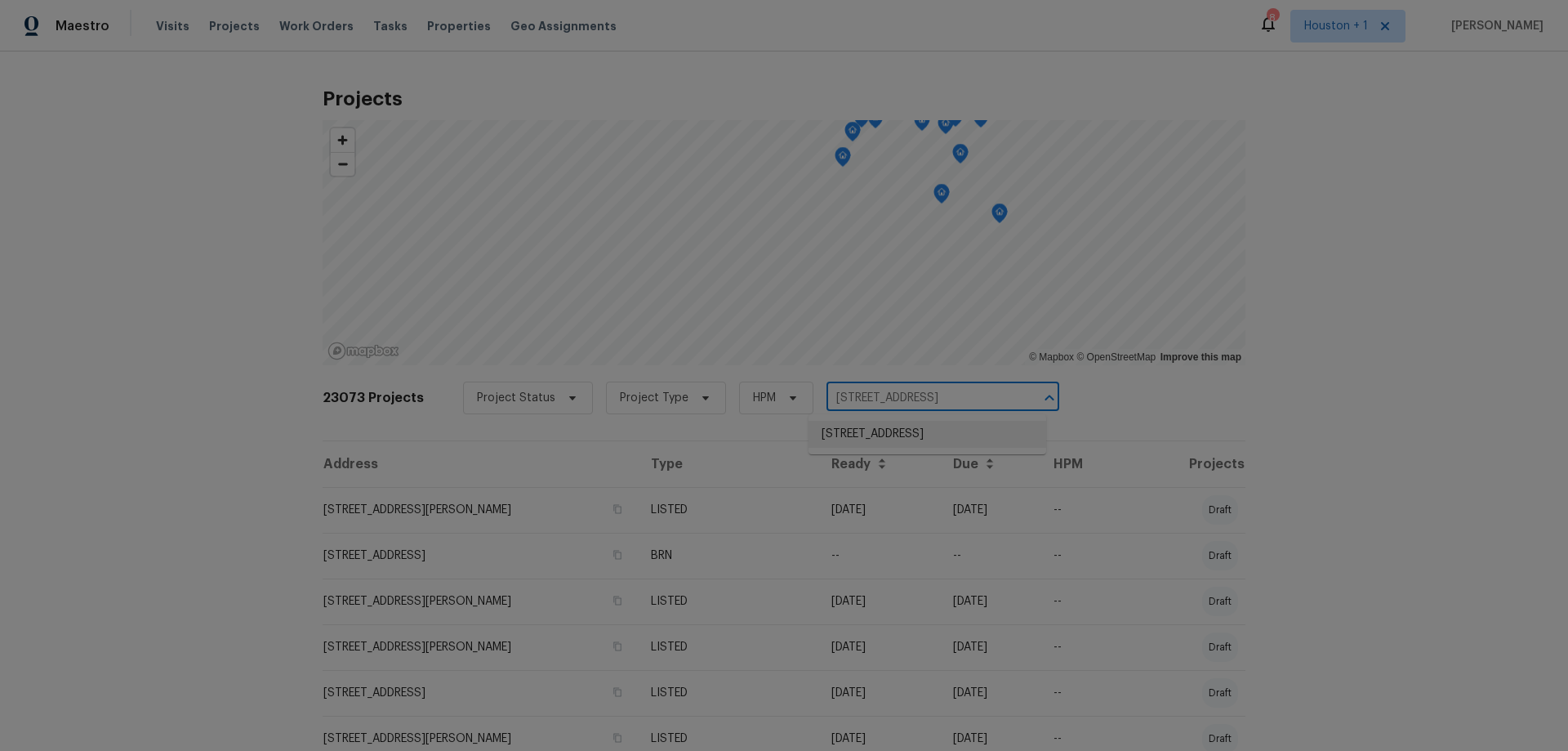
click at [930, 428] on li "30271 Kingston Heath Dr, Cleveland, TX 77327" at bounding box center [928, 434] width 238 height 27
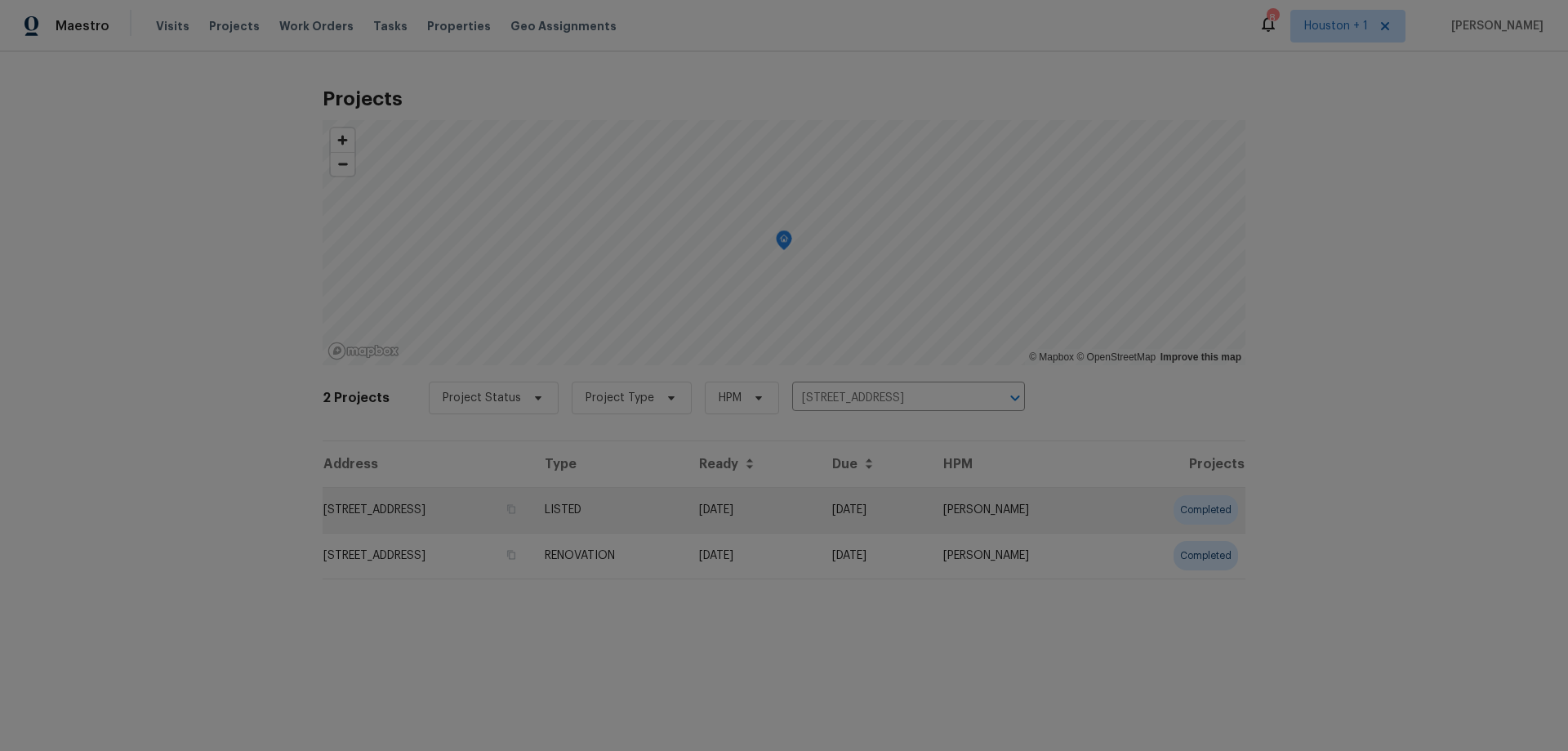
click at [501, 514] on td "30271 Kingston Heath Dr, Cleveland, TX 77327" at bounding box center [426, 510] width 209 height 46
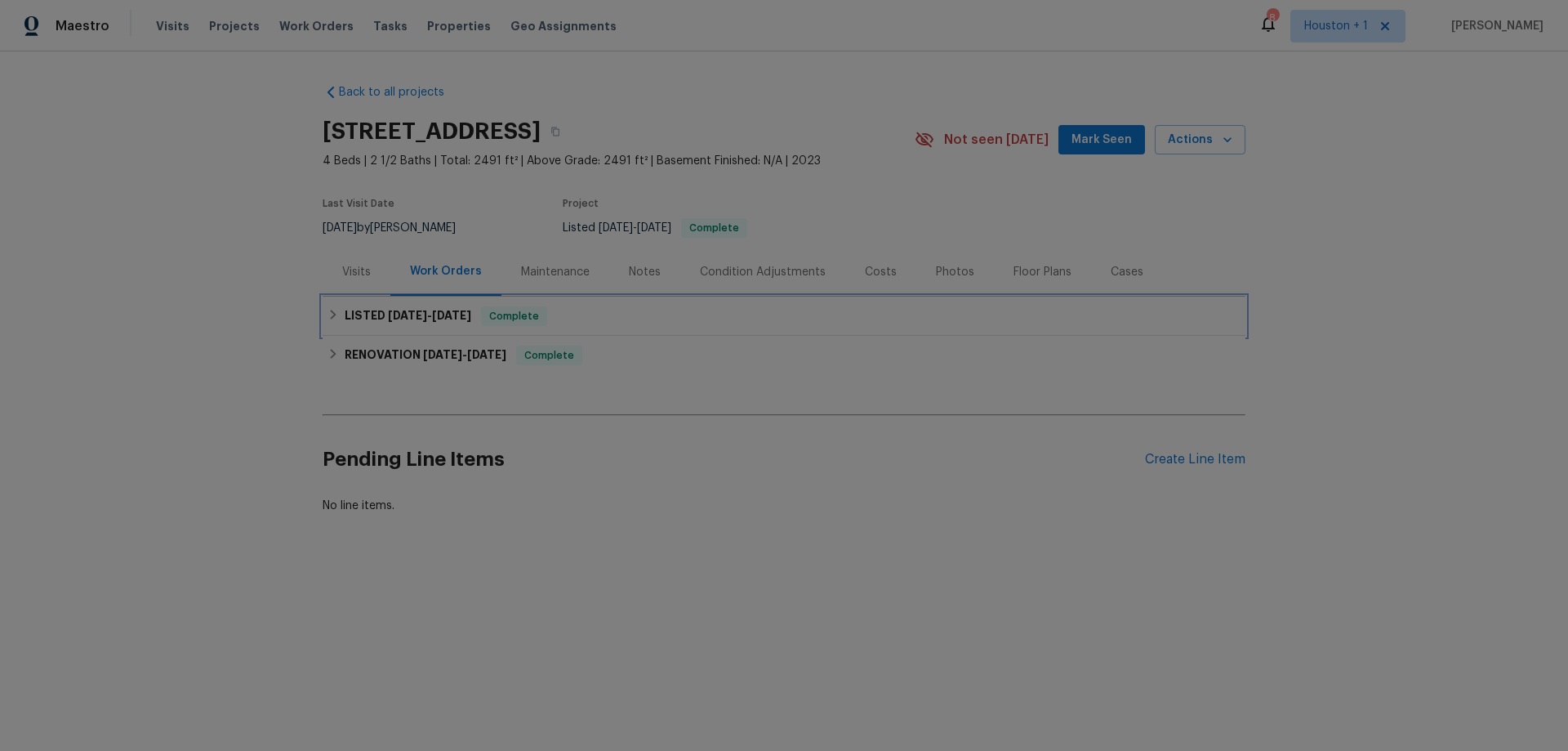
click at [402, 315] on span "8/6/25" at bounding box center [407, 315] width 39 height 11
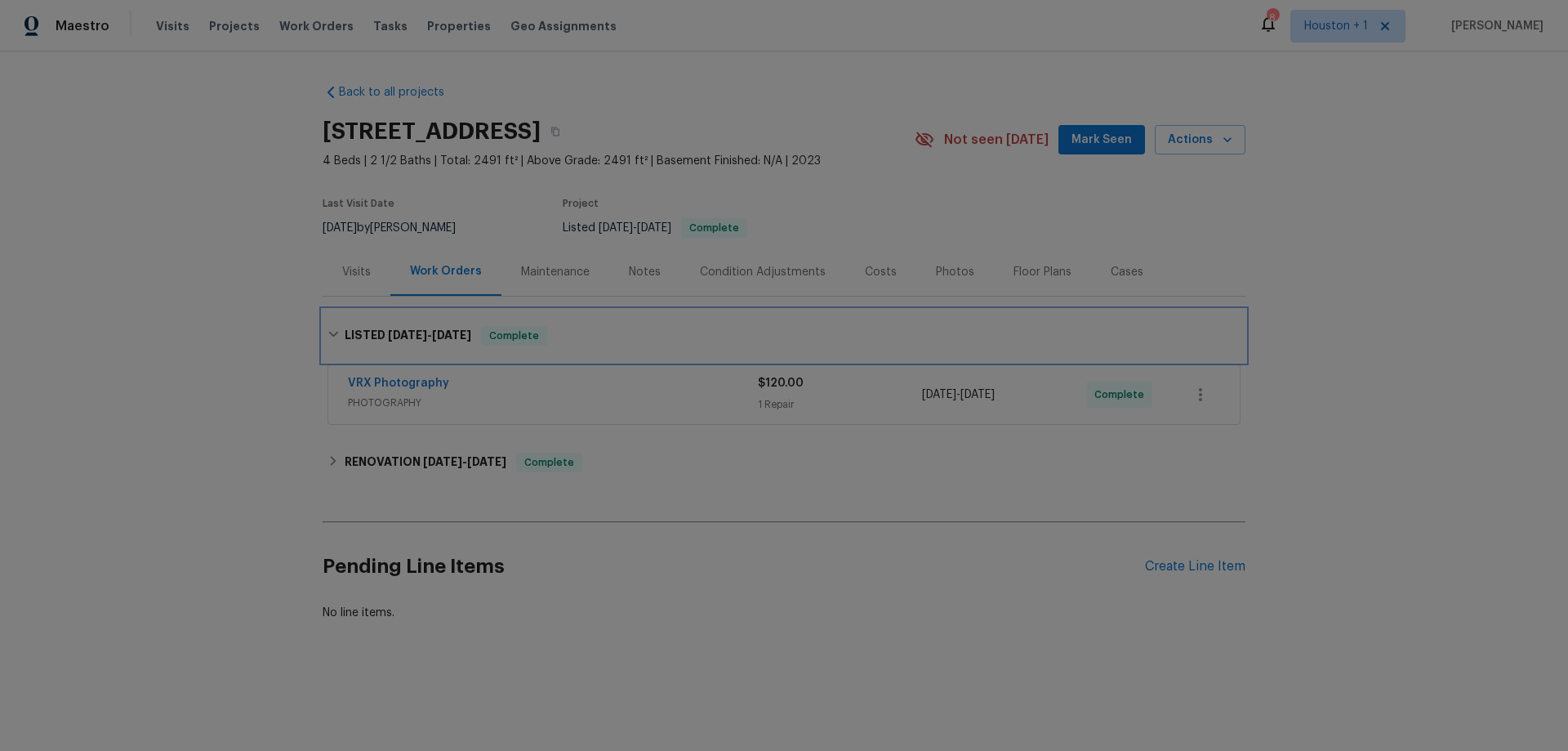
click at [401, 319] on div "LISTED 8/6/25 - 8/7/25 Complete" at bounding box center [784, 335] width 923 height 52
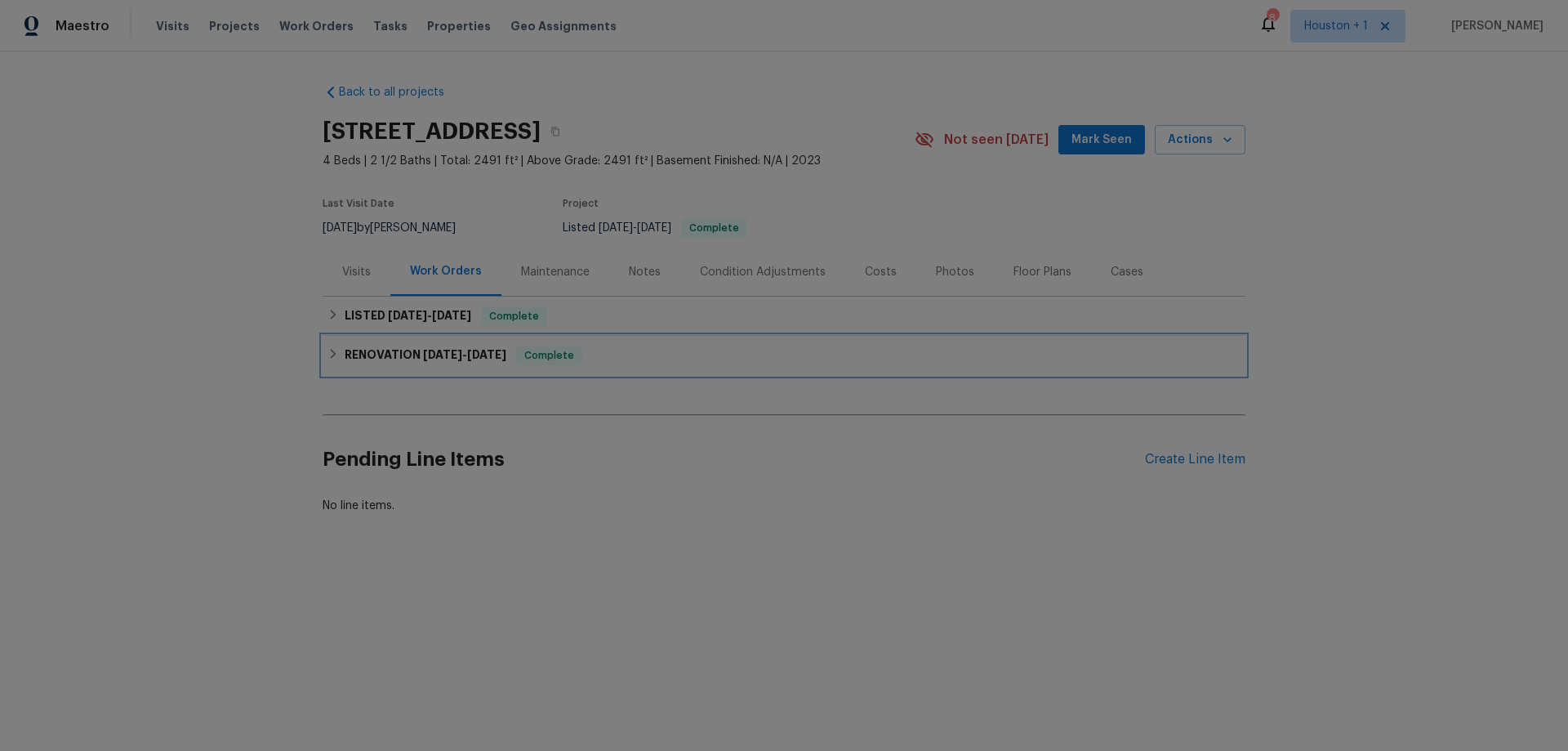
click at [423, 355] on span "8/1/25" at bounding box center [442, 354] width 39 height 11
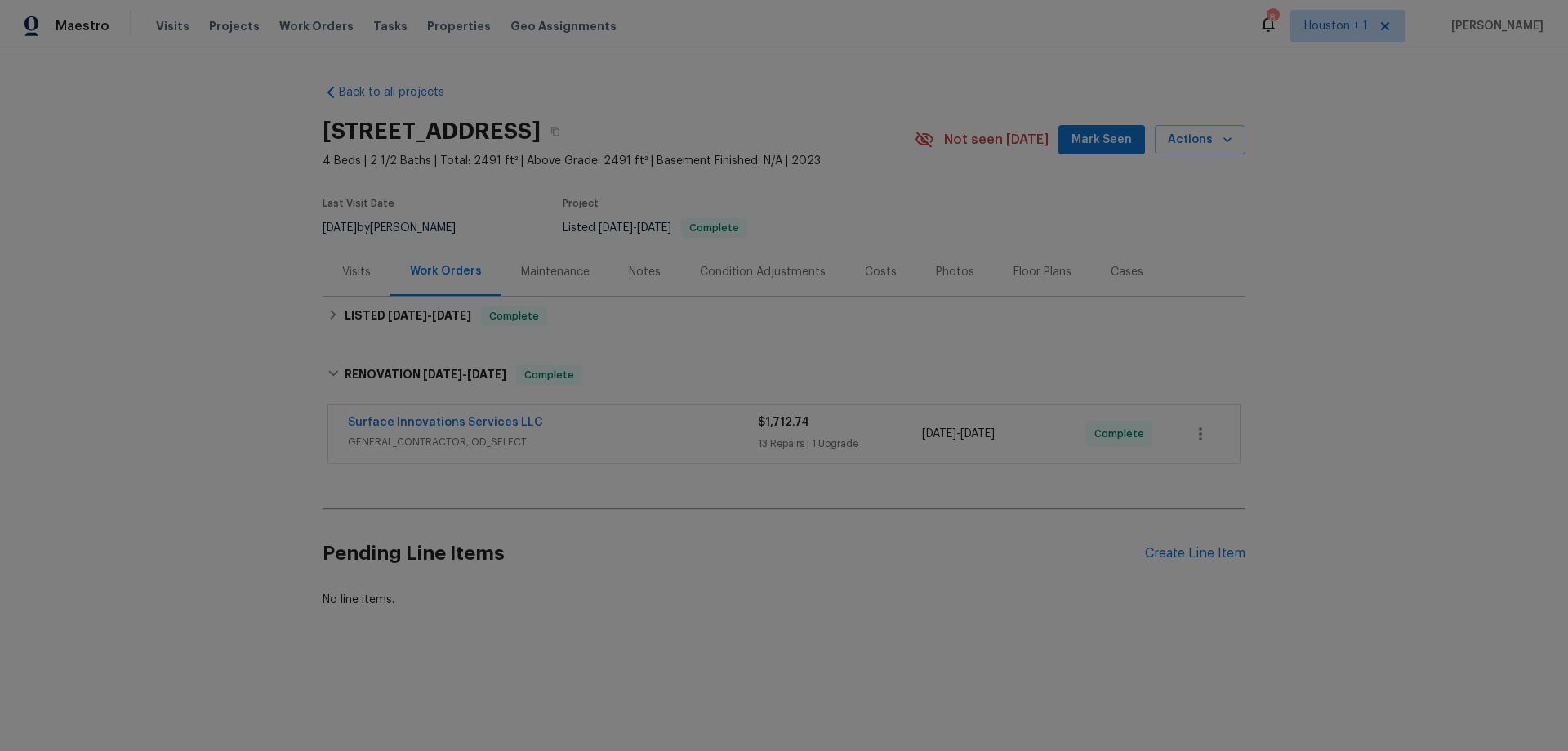
click at [594, 428] on div "Surface Innovations Services LLC" at bounding box center [552, 424] width 410 height 19
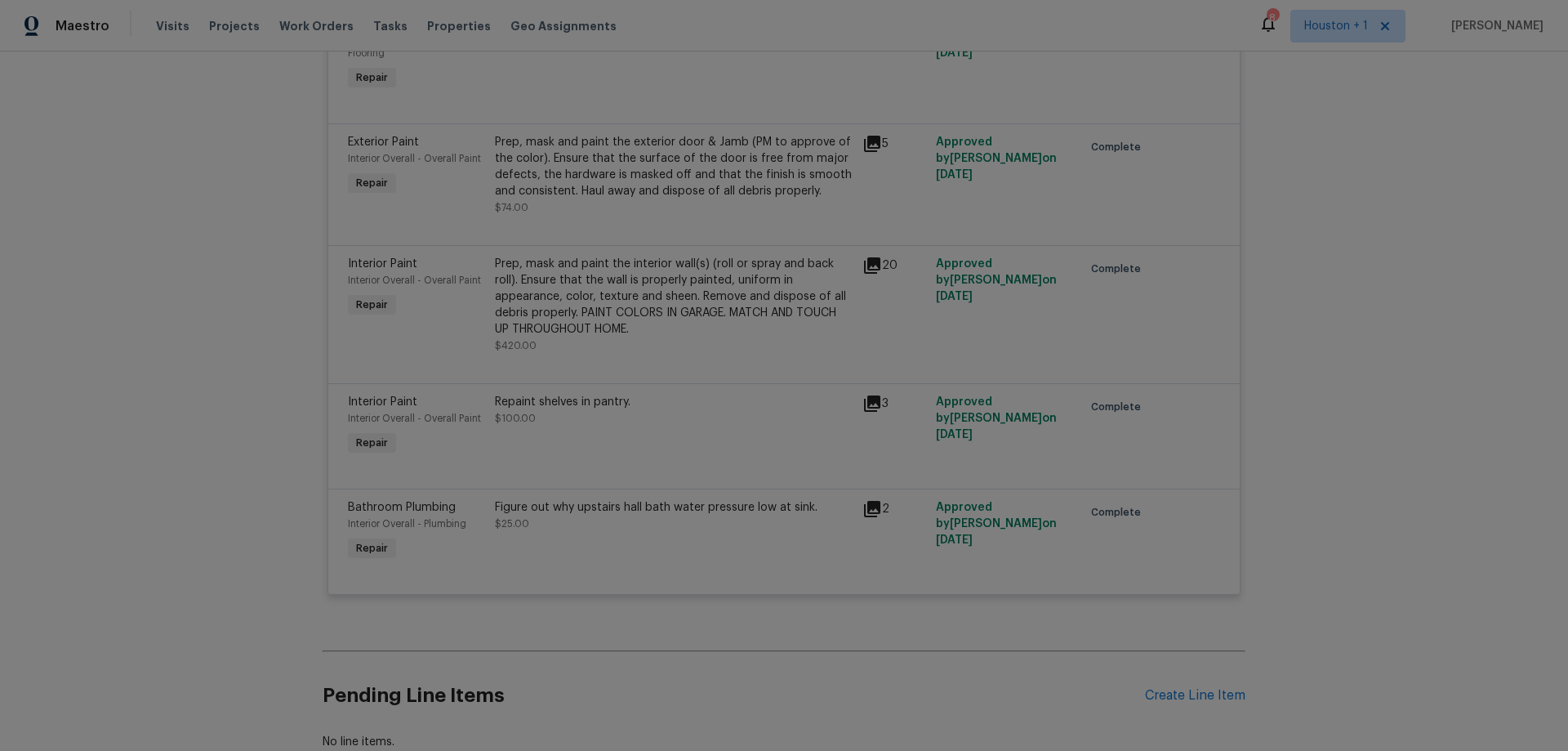
scroll to position [1879, 0]
